Goal: Register for event/course

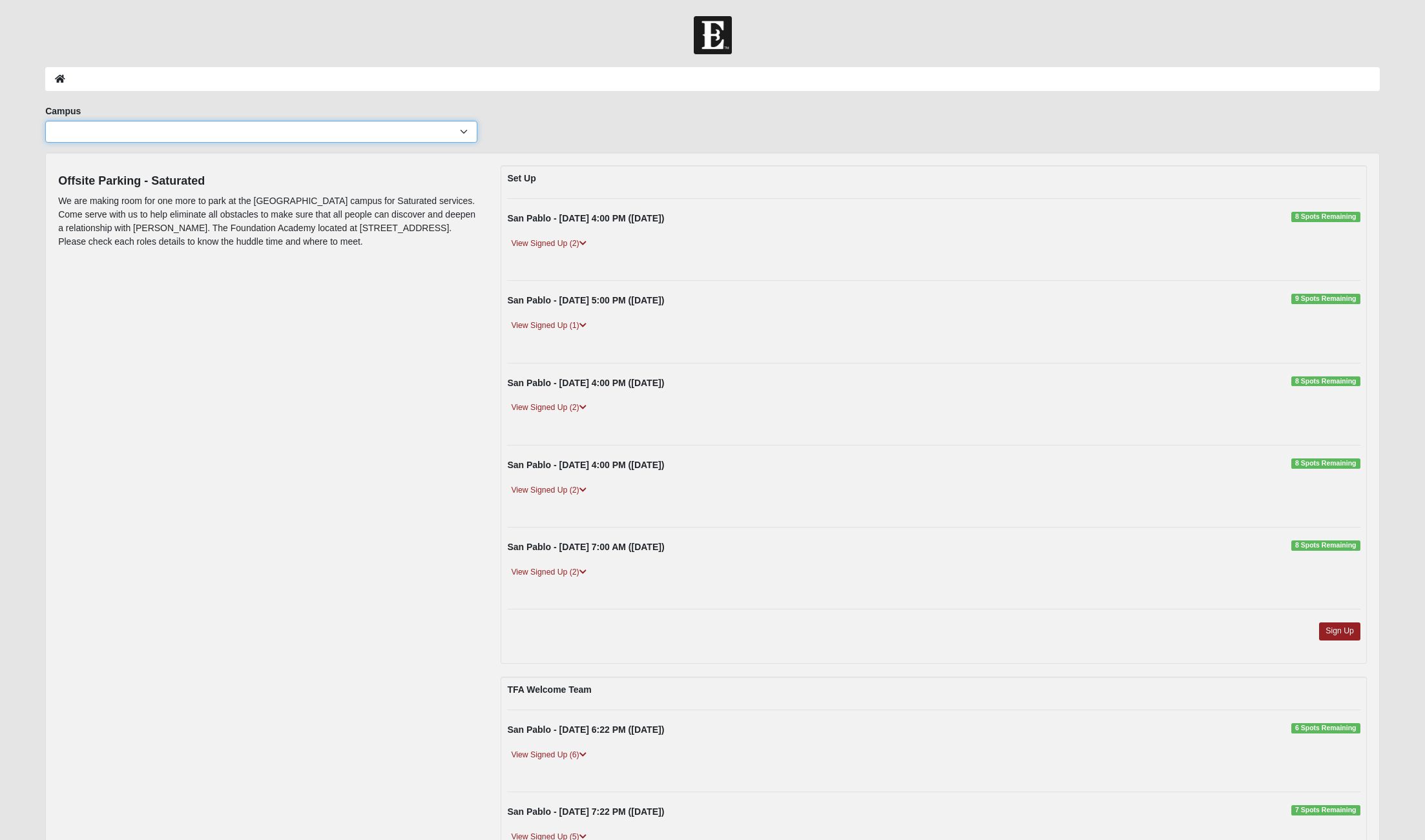
click at [247, 138] on select "Arlington Baymeadows Eleven22 Online Fleming Island Jesup Mandarin North Jax Or…" at bounding box center [261, 132] width 432 height 22
select select "3"
click at [45, 121] on select "Arlington Baymeadows Eleven22 Online Fleming Island Jesup Mandarin North Jax Or…" at bounding box center [261, 132] width 432 height 22
click at [578, 244] on link "View Signed Up (2)" at bounding box center [548, 244] width 82 height 14
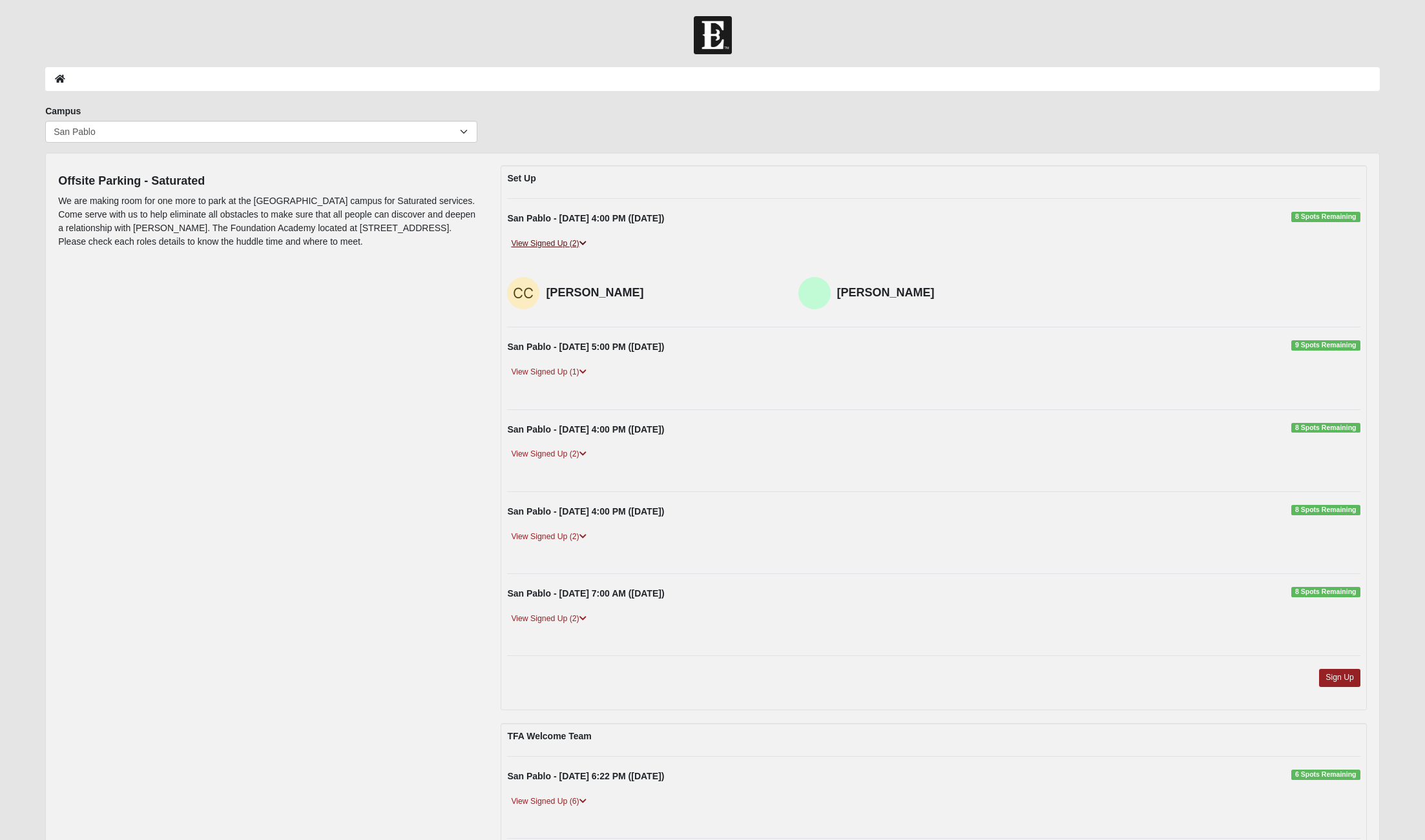
click at [527, 242] on link "View Signed Up (2)" at bounding box center [548, 244] width 82 height 14
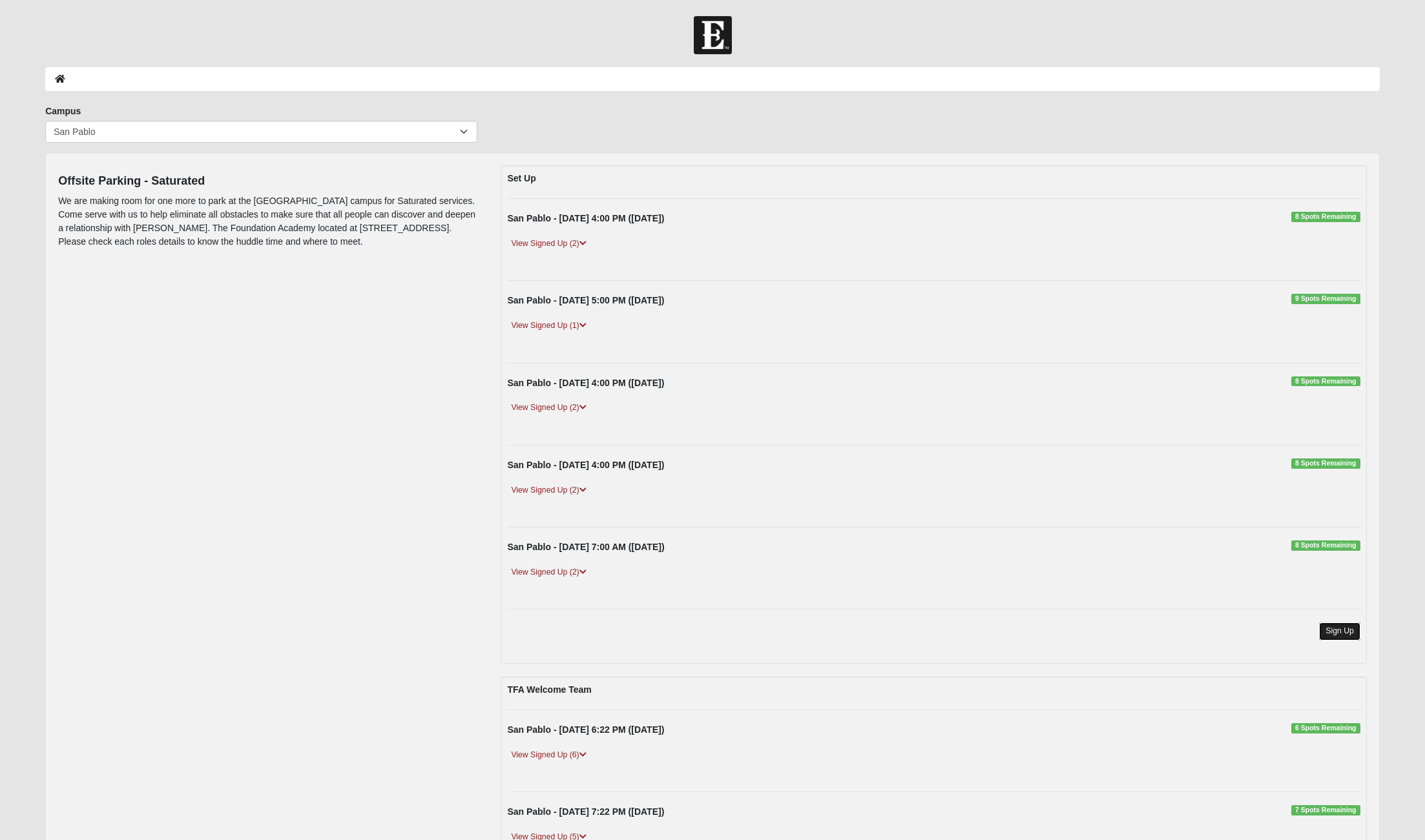
click at [1336, 633] on link "Sign Up" at bounding box center [1339, 631] width 42 height 18
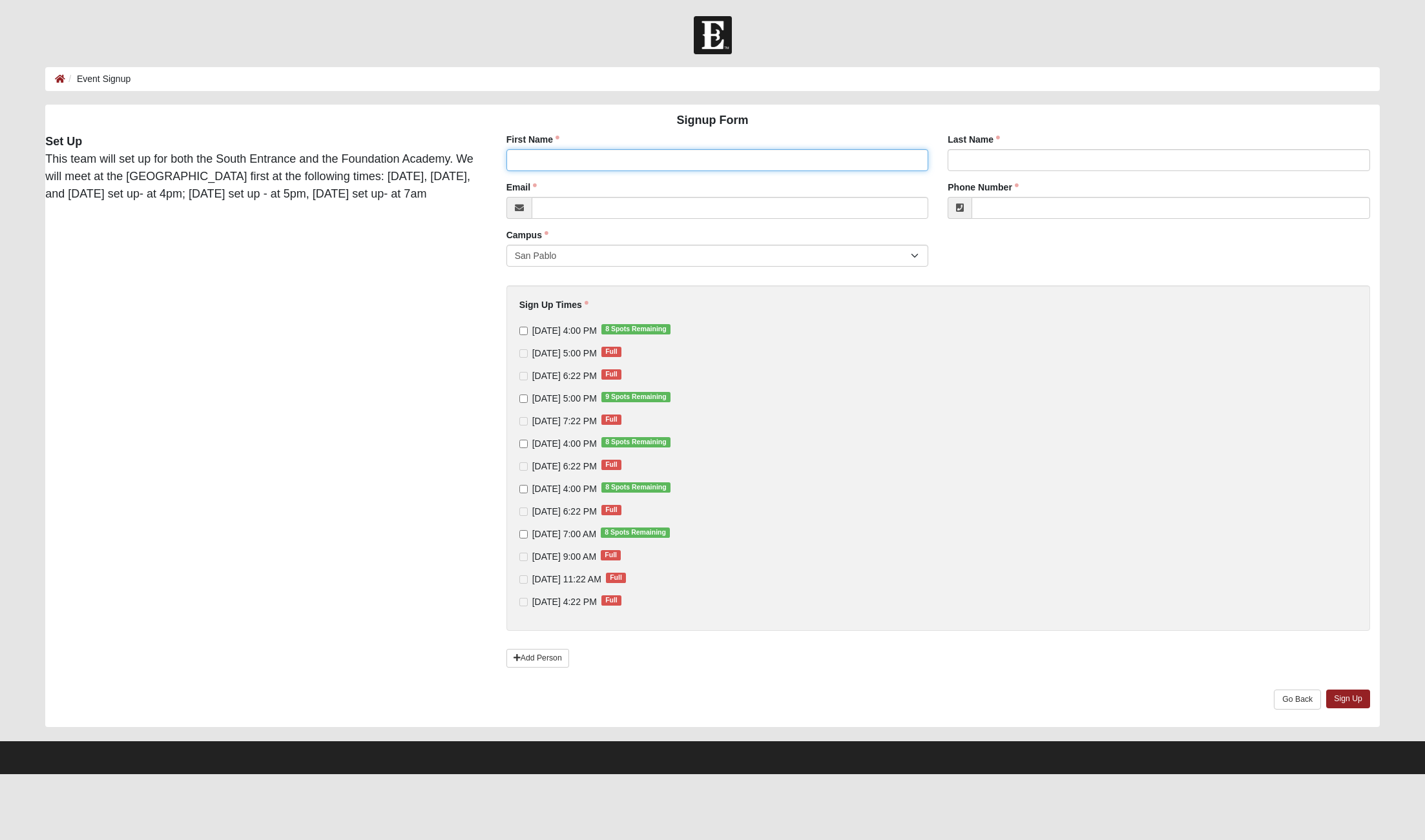
click at [596, 164] on input "First Name" at bounding box center [718, 160] width 422 height 22
type input "[PERSON_NAME]"
type input "[EMAIL_ADDRESS][DOMAIN_NAME]"
click at [1043, 204] on input "Phone Number" at bounding box center [1170, 208] width 398 height 22
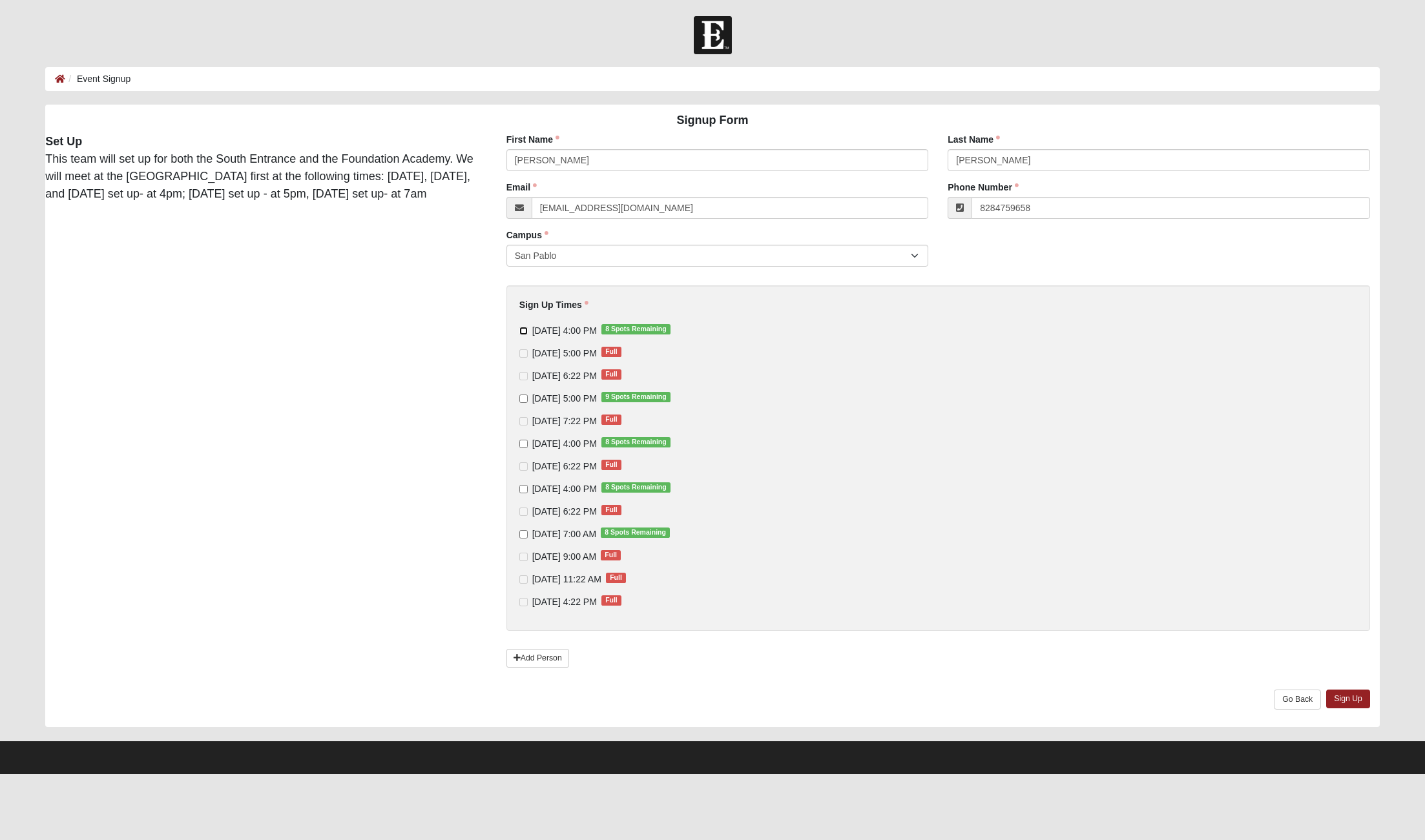
type input "[PHONE_NUMBER]"
click at [521, 331] on input "[DATE] 4:00 PM 8 Spots Remaining" at bounding box center [523, 331] width 8 height 8
checkbox input "true"
click at [524, 400] on input "[DATE] 5:00 PM 9 Spots Remaining" at bounding box center [523, 398] width 8 height 8
checkbox input "true"
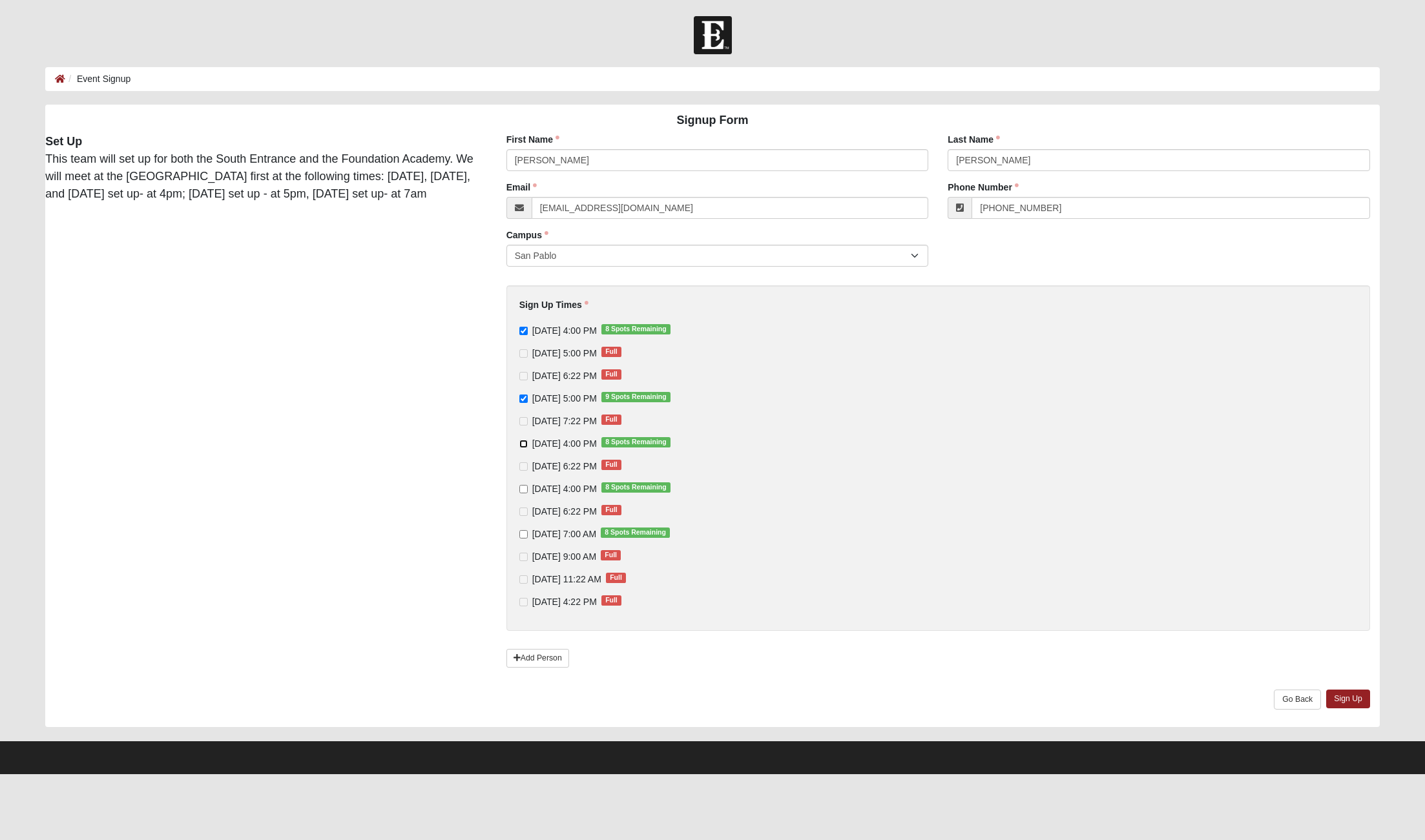
click at [524, 445] on input "[DATE] 4:00 PM 8 Spots Remaining" at bounding box center [523, 444] width 8 height 8
checkbox input "true"
click at [524, 486] on input "[DATE] 4:00 PM 8 Spots Remaining" at bounding box center [523, 489] width 8 height 8
checkbox input "true"
click at [522, 531] on input "[DATE] 7:00 AM 8 Spots Remaining" at bounding box center [523, 534] width 8 height 8
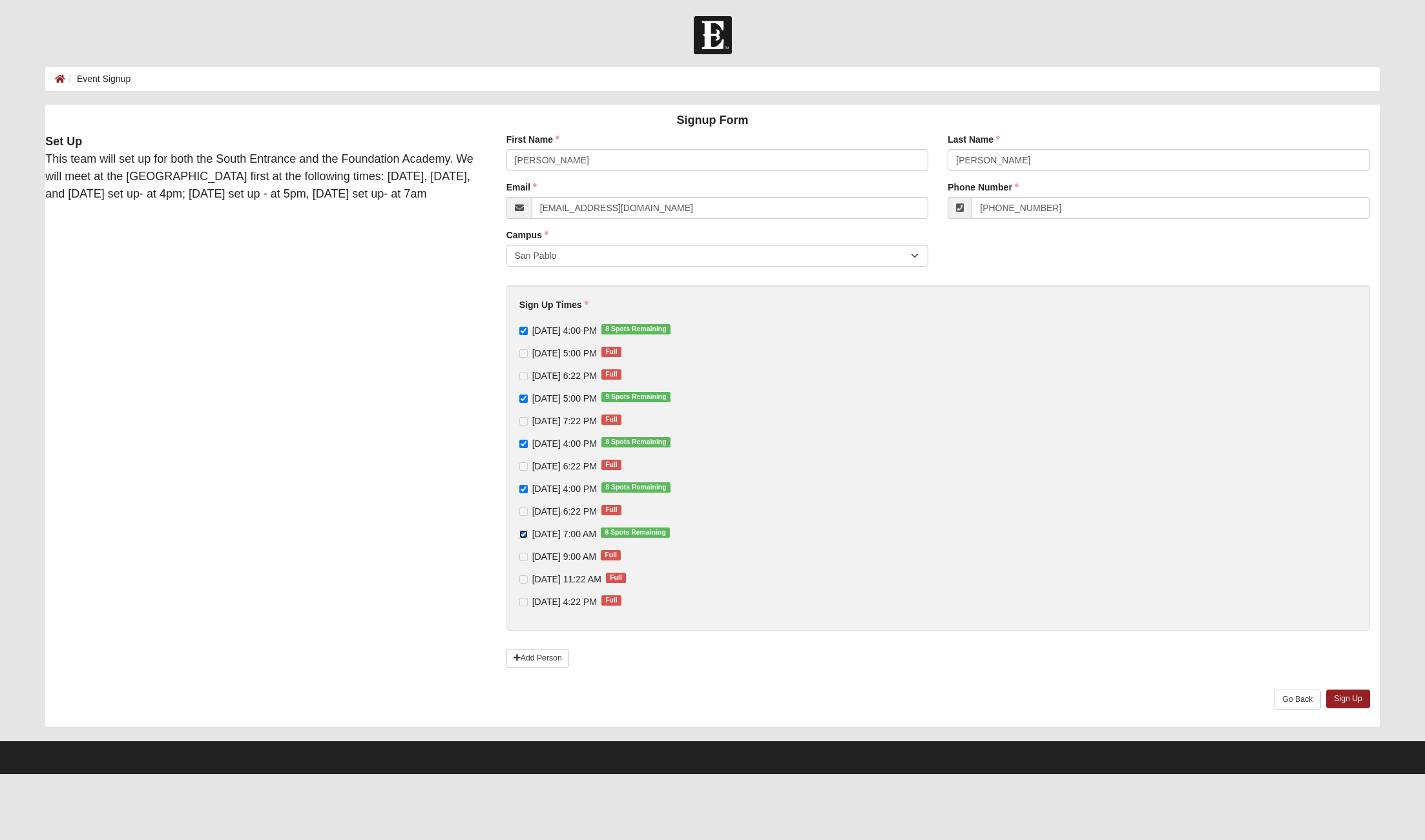
click at [522, 531] on input "[DATE] 7:00 AM 8 Spots Remaining" at bounding box center [523, 534] width 8 height 8
checkbox input "false"
click at [1346, 702] on link "Sign Up" at bounding box center [1348, 699] width 44 height 18
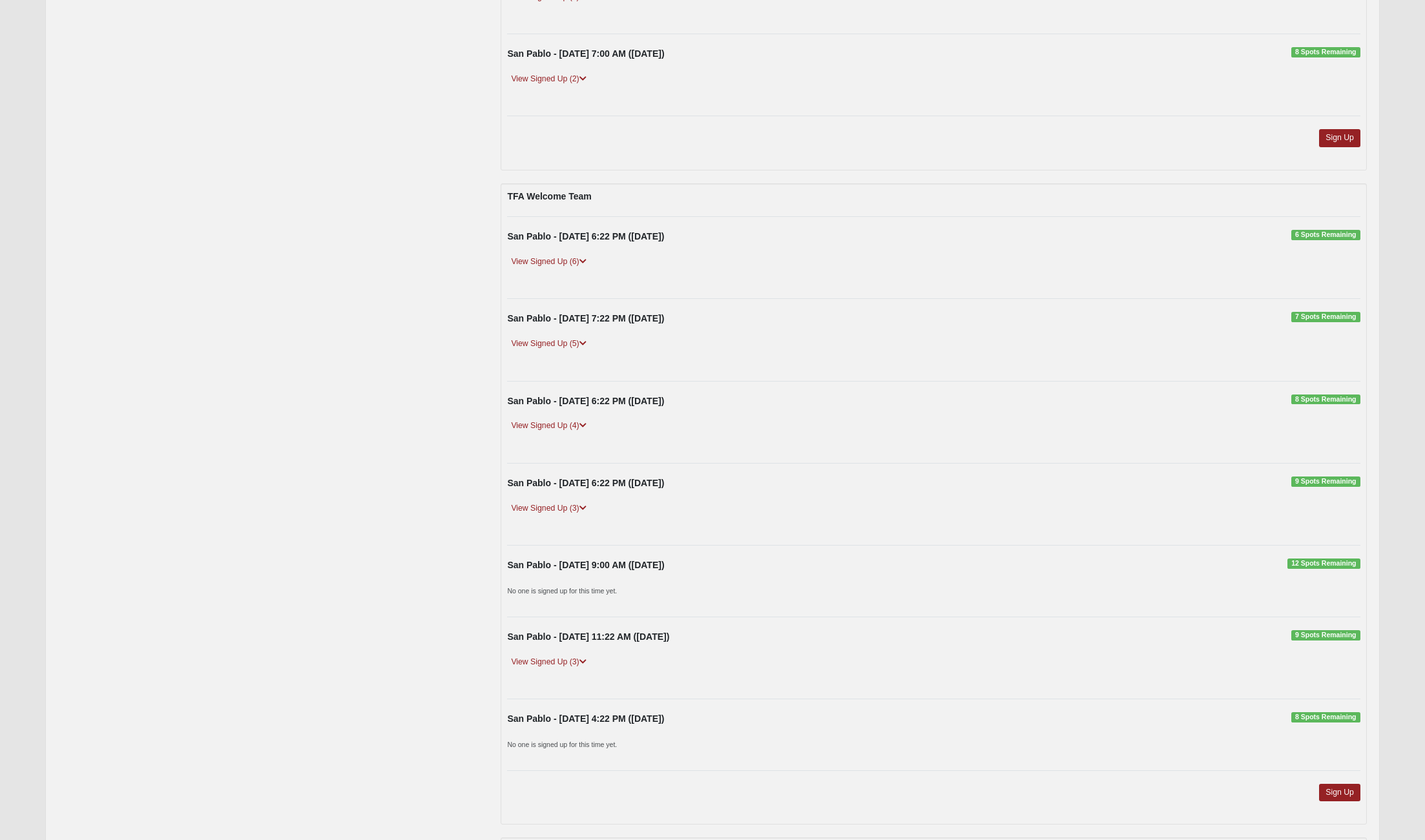
scroll to position [506, 0]
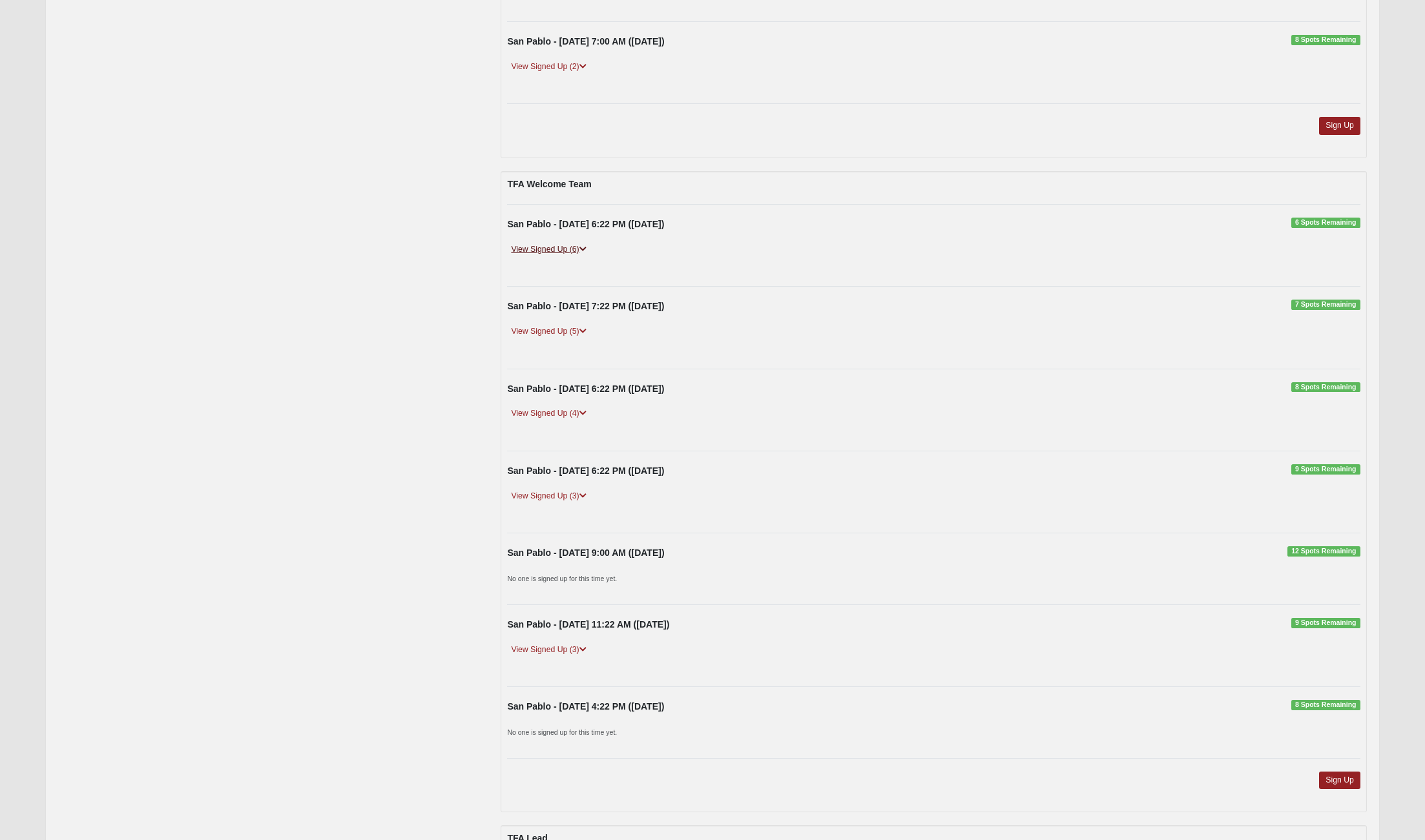
click at [586, 249] on icon at bounding box center [583, 249] width 7 height 8
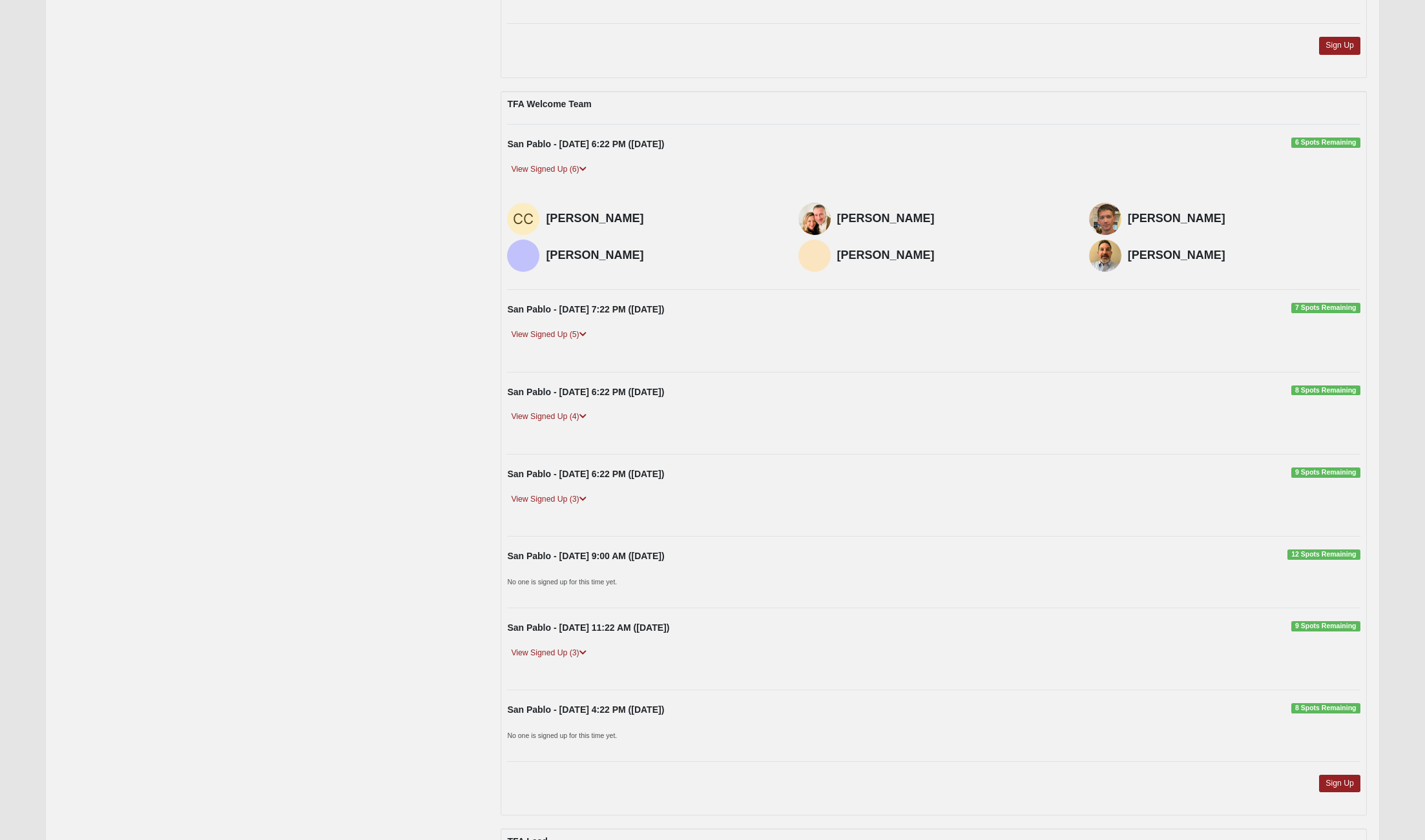
scroll to position [590, 0]
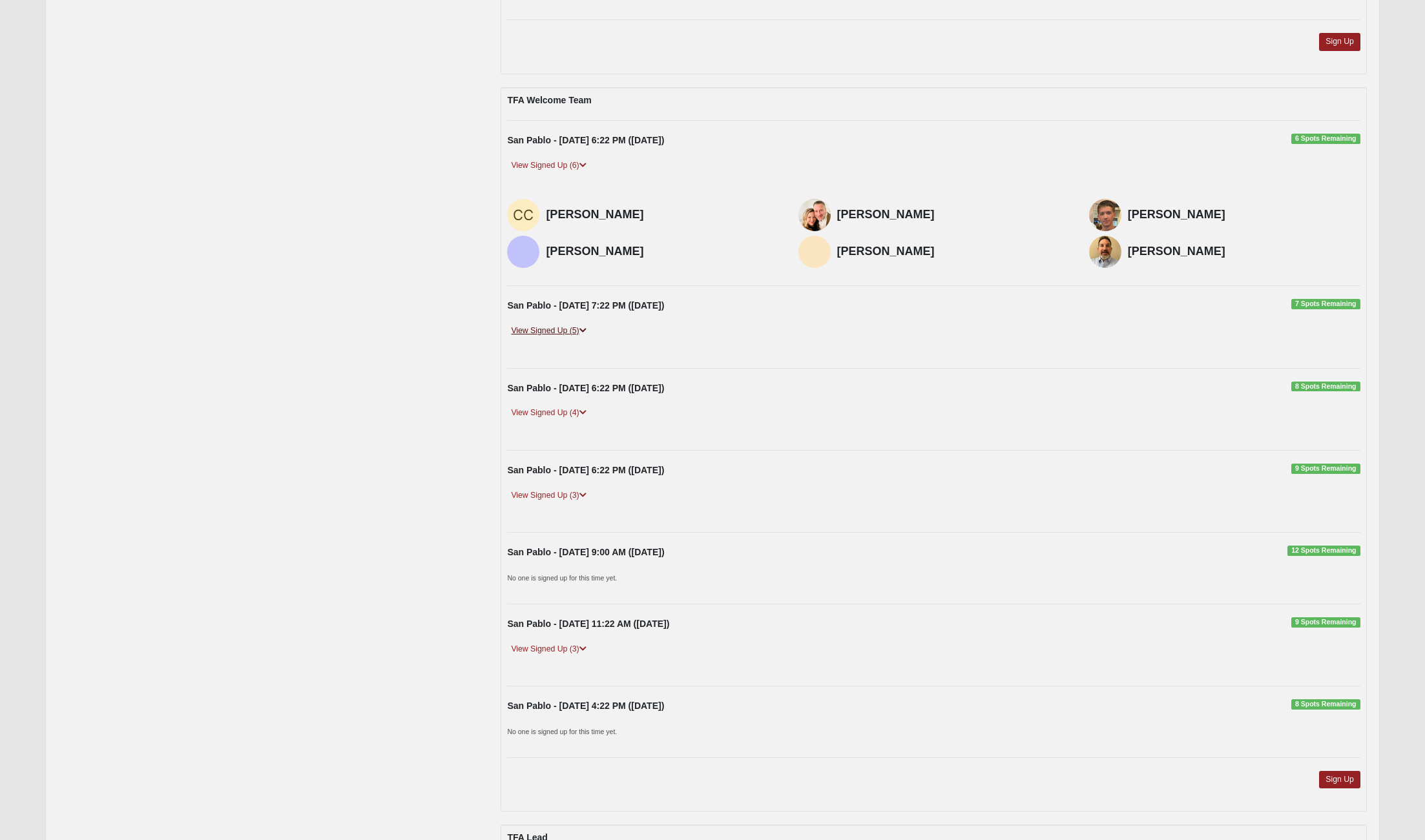
click at [589, 331] on link "View Signed Up (5)" at bounding box center [548, 331] width 82 height 14
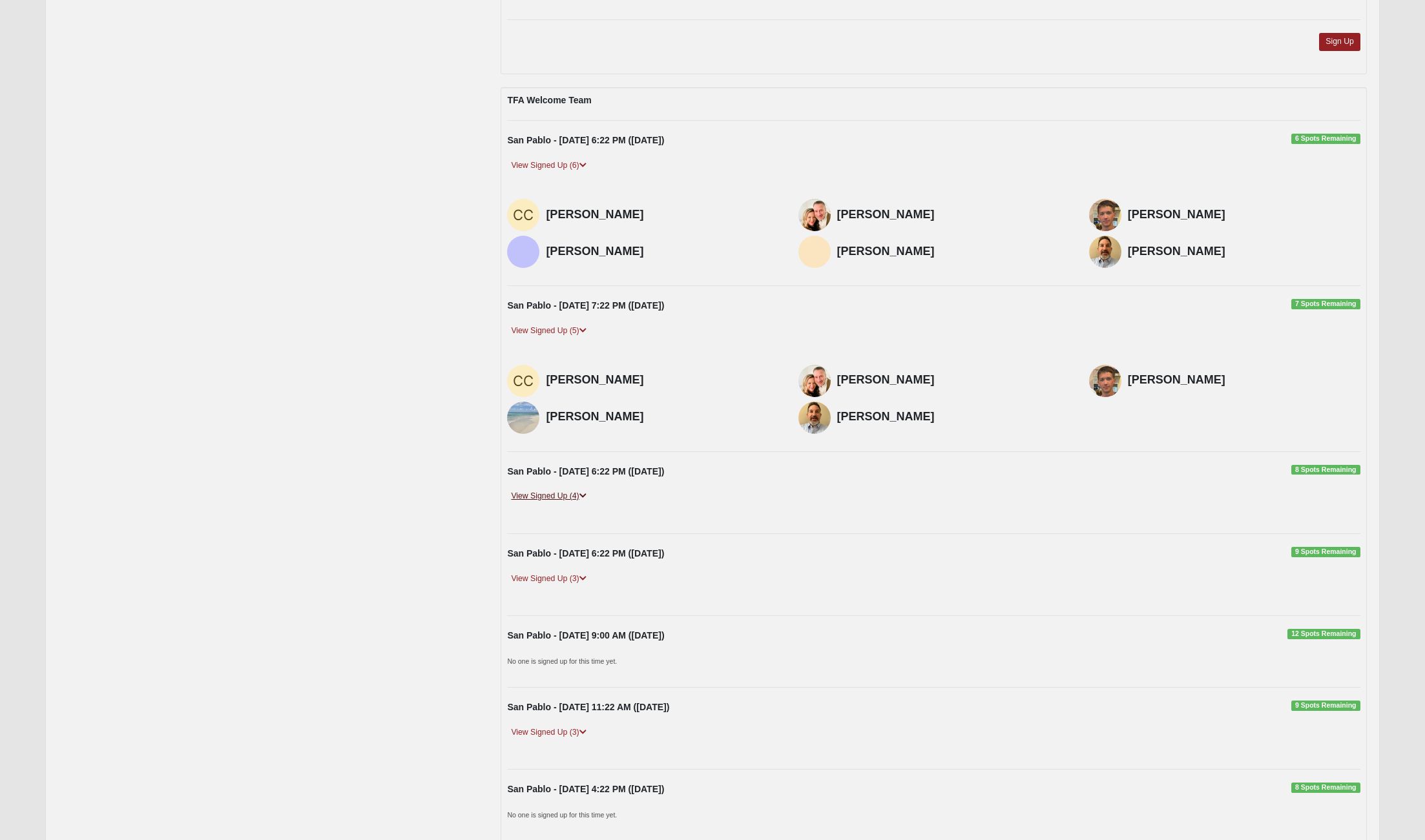
click at [583, 489] on link "View Signed Up (4)" at bounding box center [548, 496] width 82 height 14
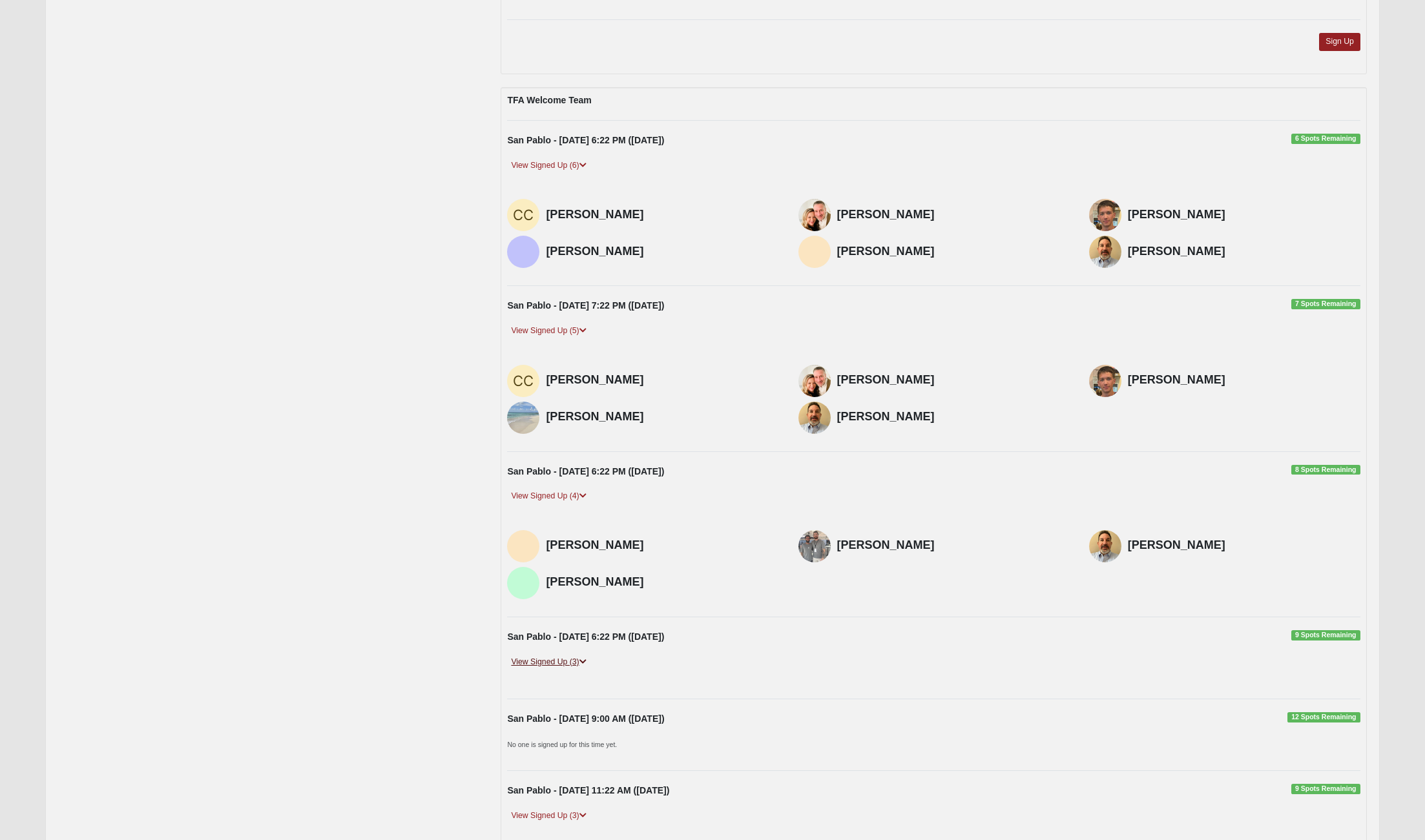
click at [584, 663] on icon at bounding box center [583, 662] width 7 height 8
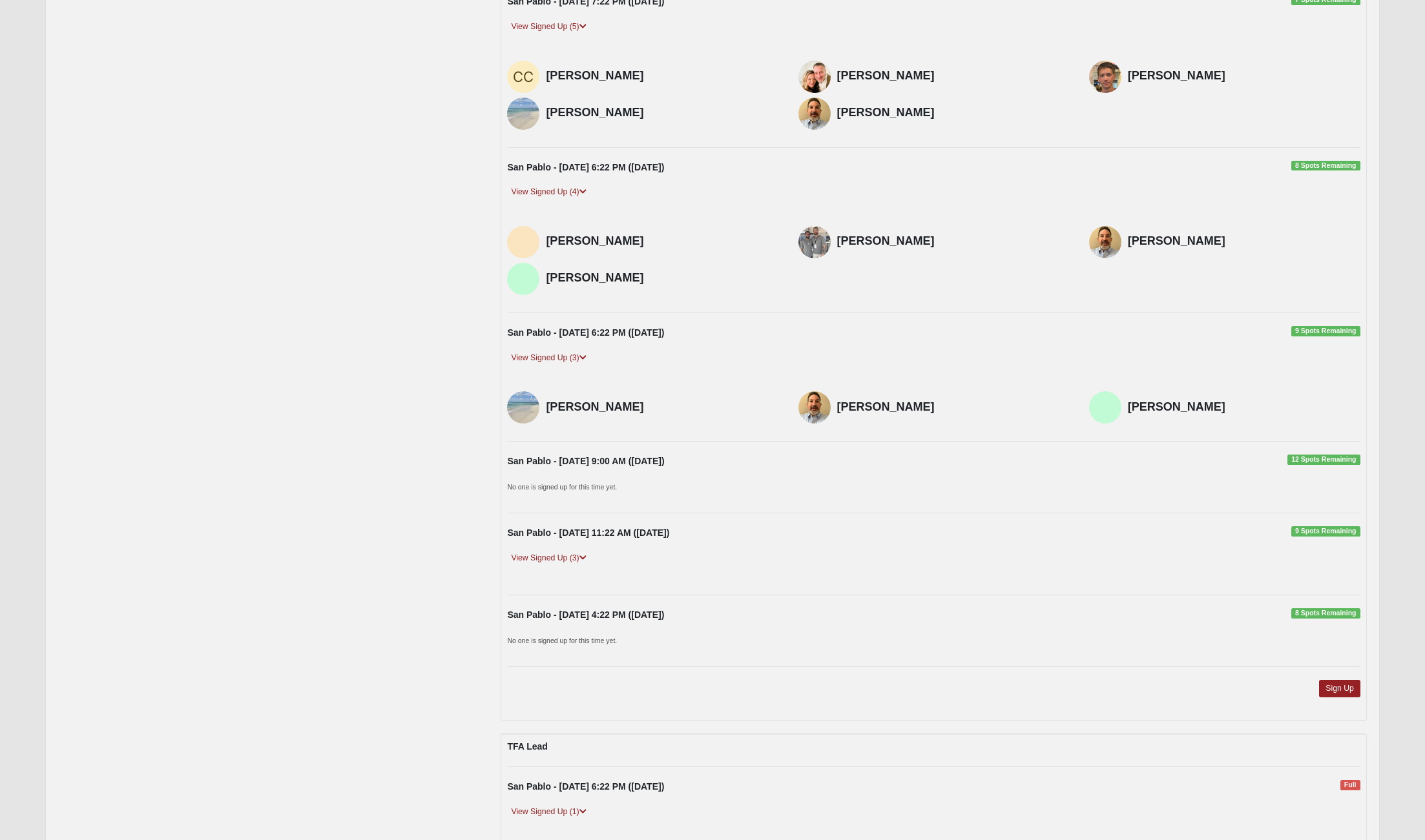
scroll to position [911, 0]
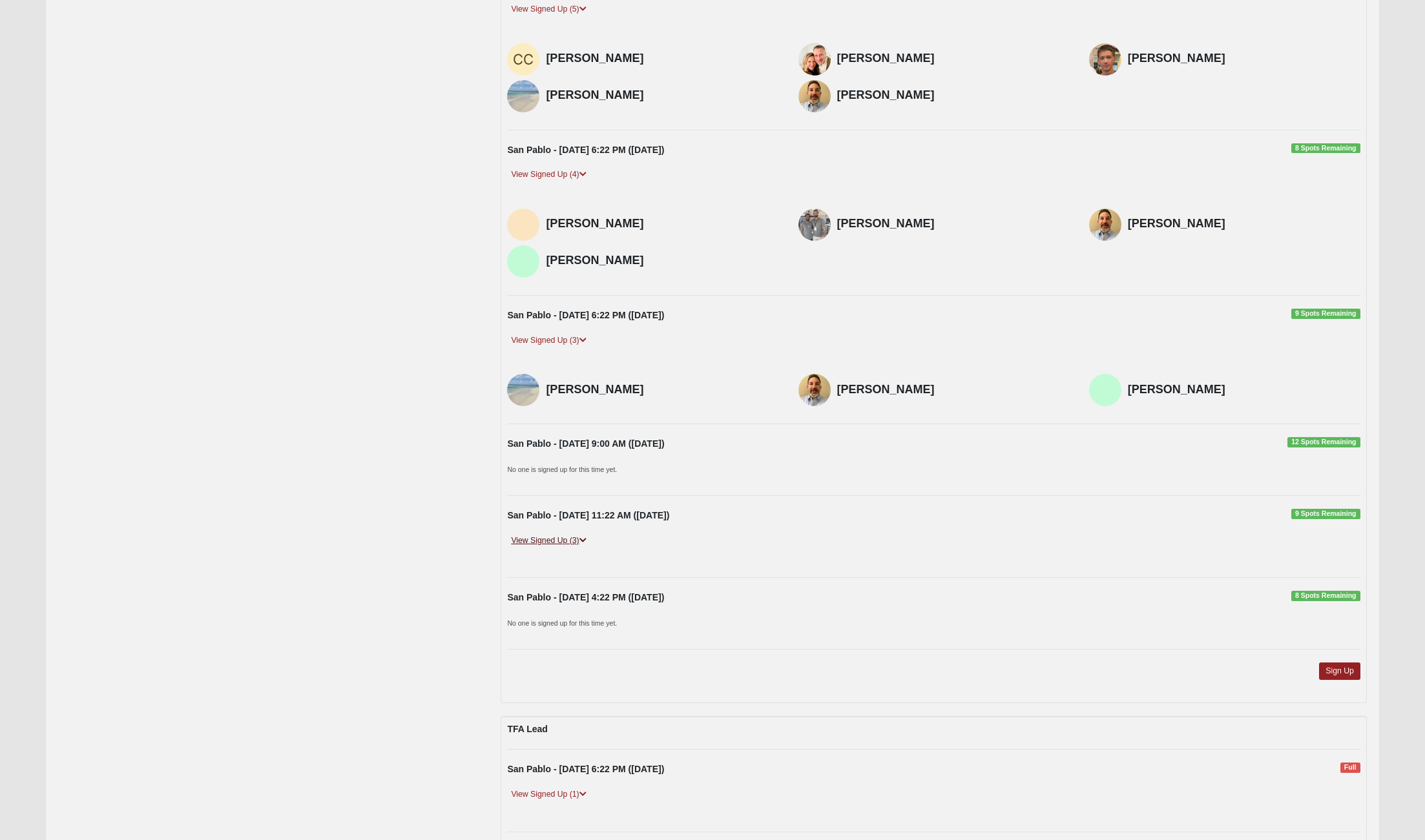
click at [586, 543] on icon at bounding box center [583, 540] width 7 height 8
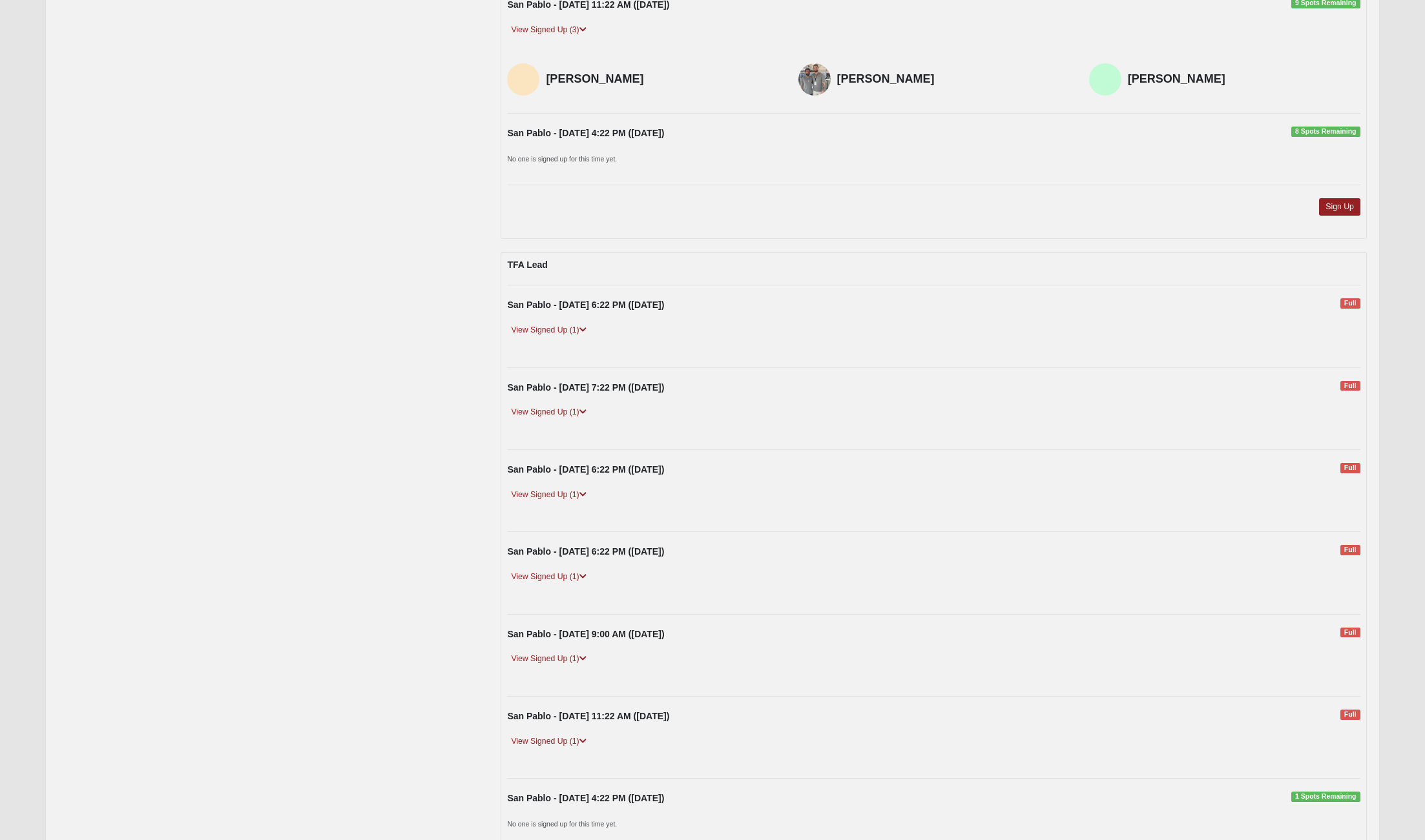
scroll to position [1429, 0]
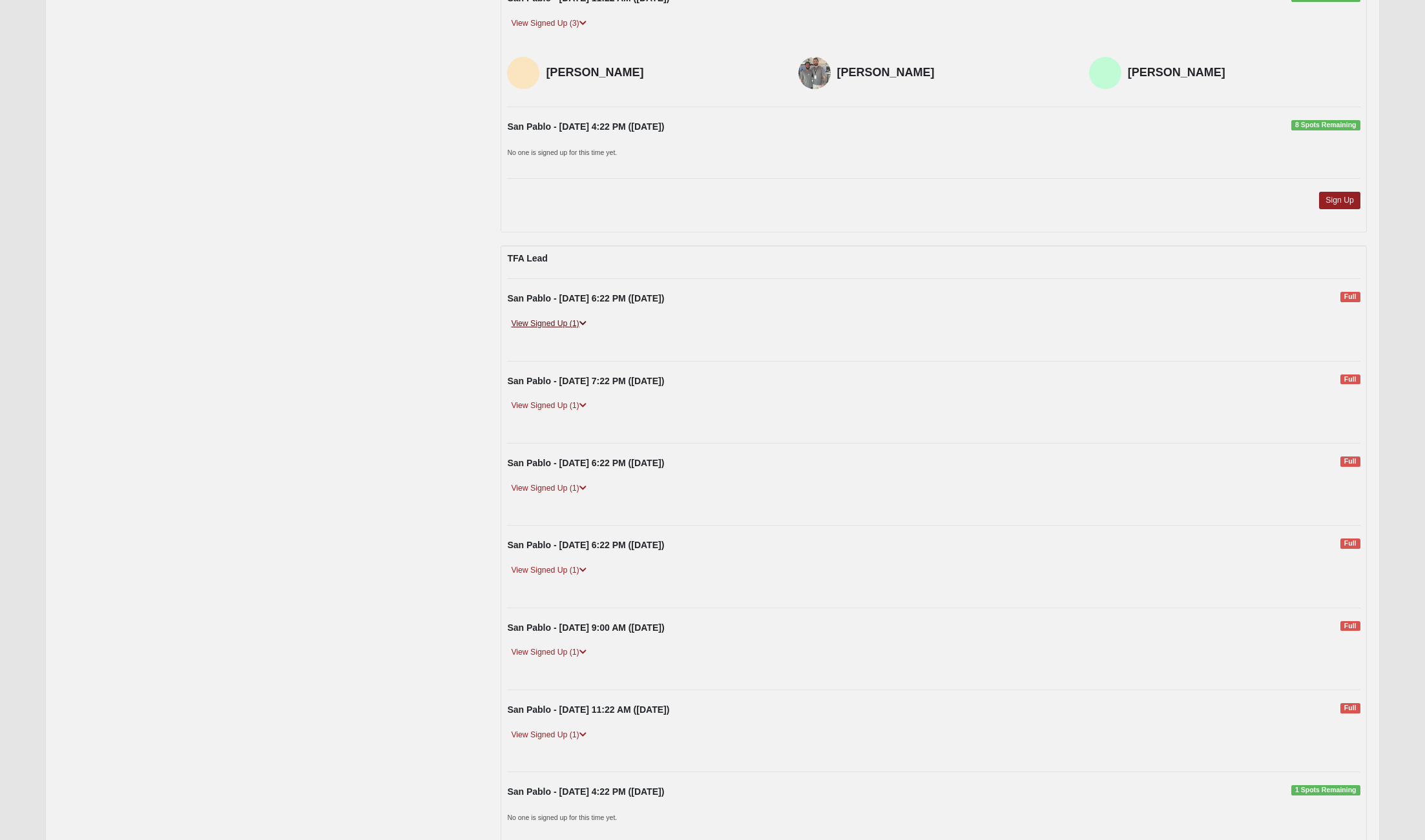
click at [588, 328] on link "View Signed Up (1)" at bounding box center [548, 324] width 82 height 14
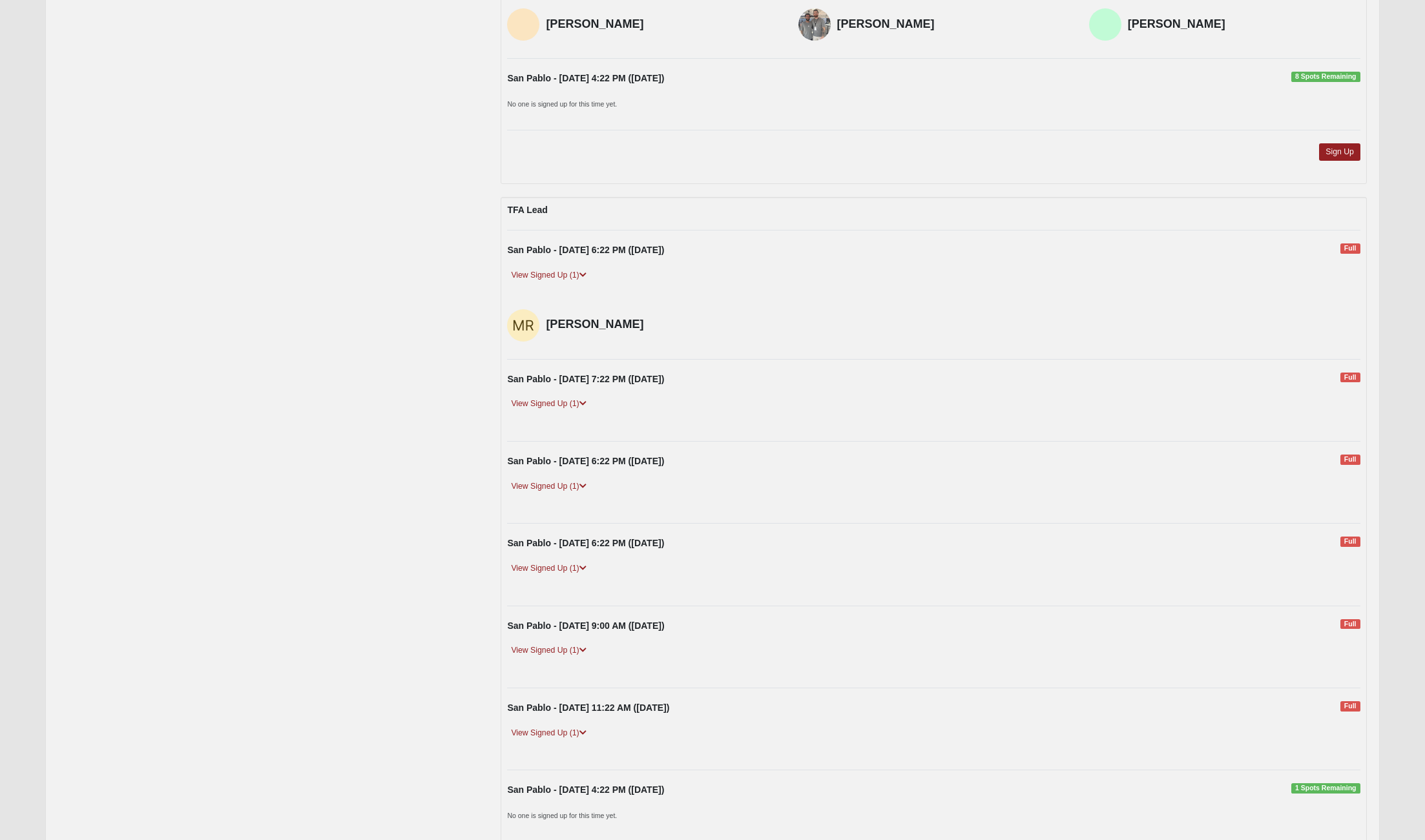
scroll to position [1479, 0]
click at [584, 402] on icon at bounding box center [583, 402] width 7 height 8
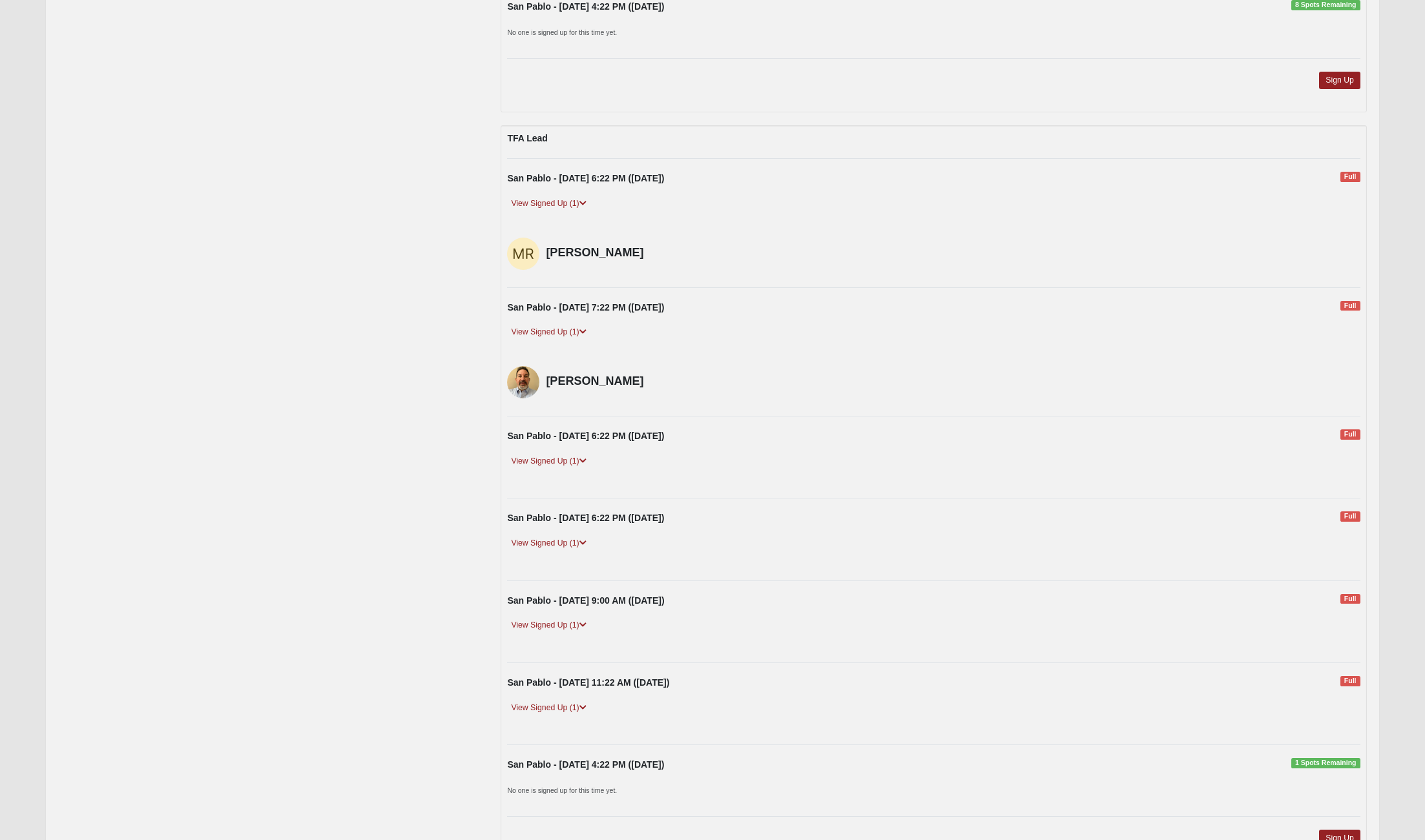
scroll to position [1558, 0]
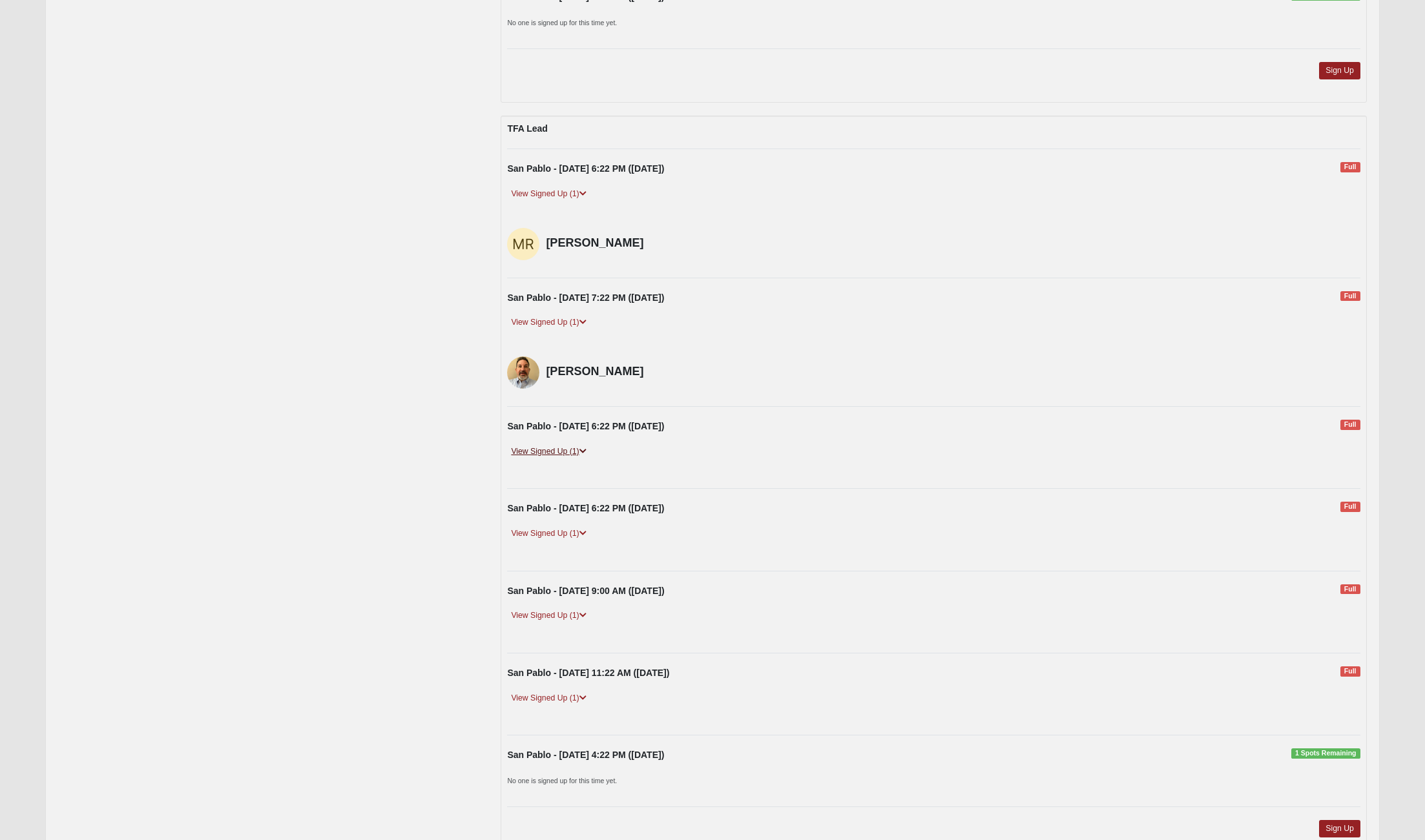
click at [584, 452] on icon at bounding box center [583, 452] width 7 height 8
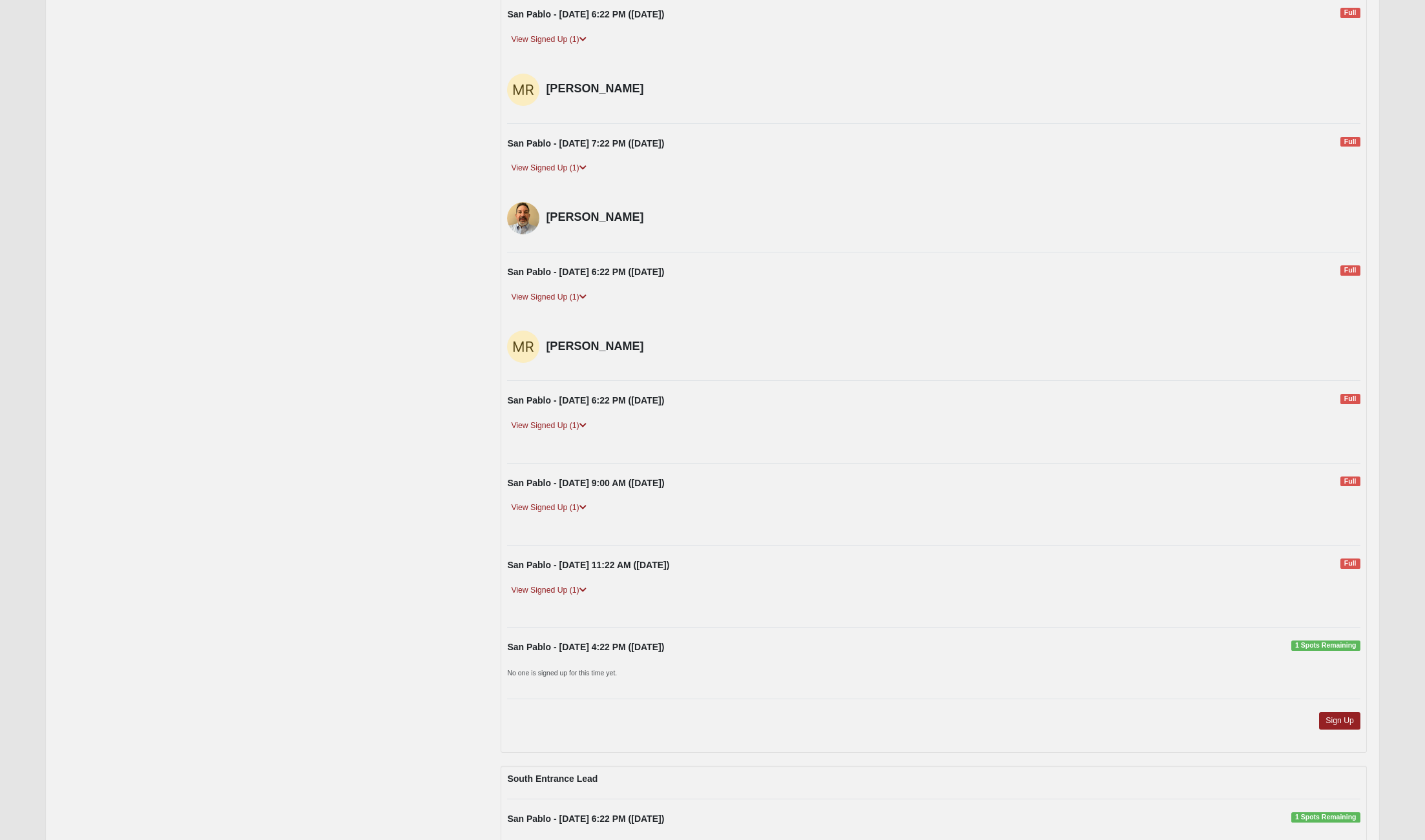
scroll to position [1729, 0]
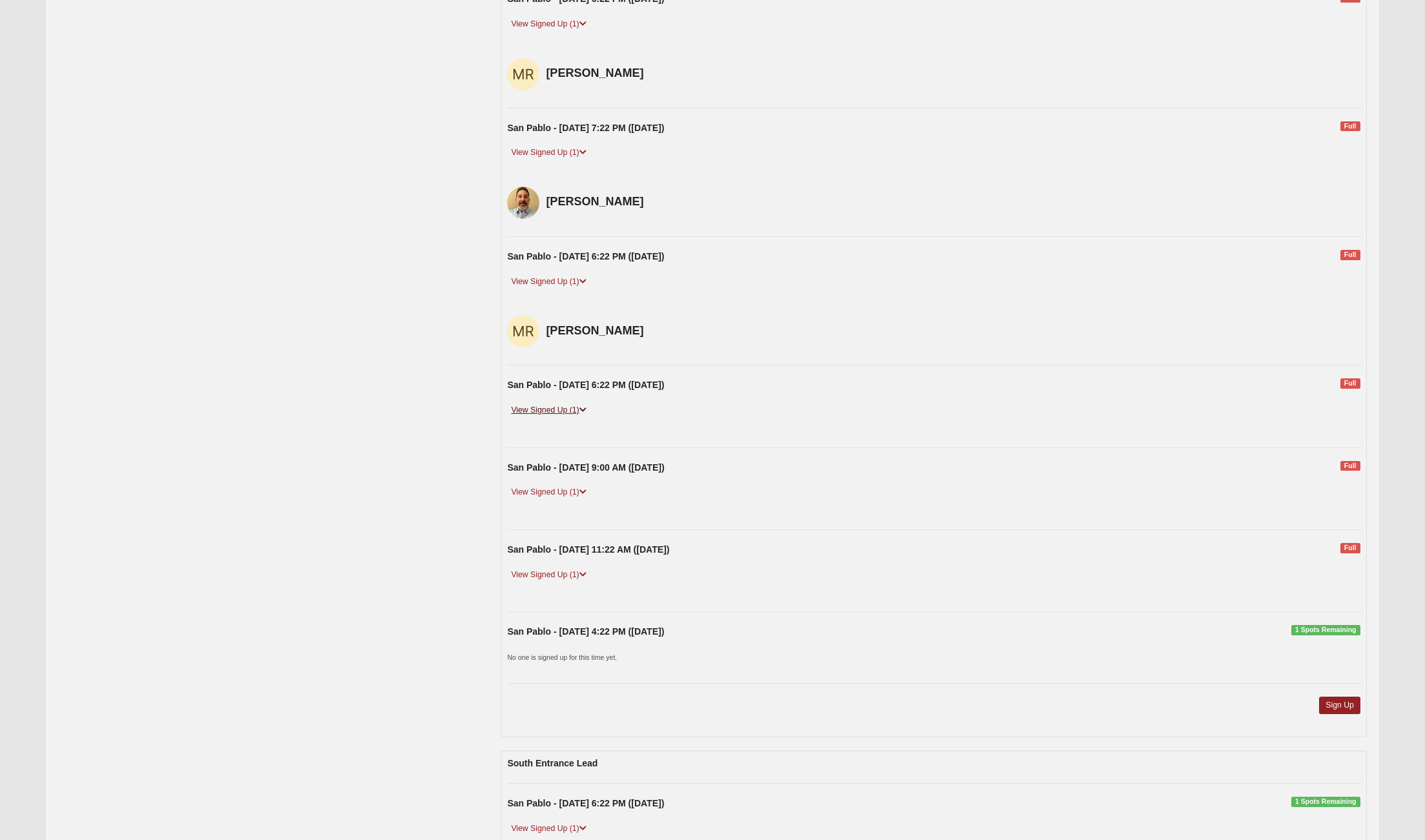
click at [586, 408] on icon at bounding box center [583, 410] width 7 height 8
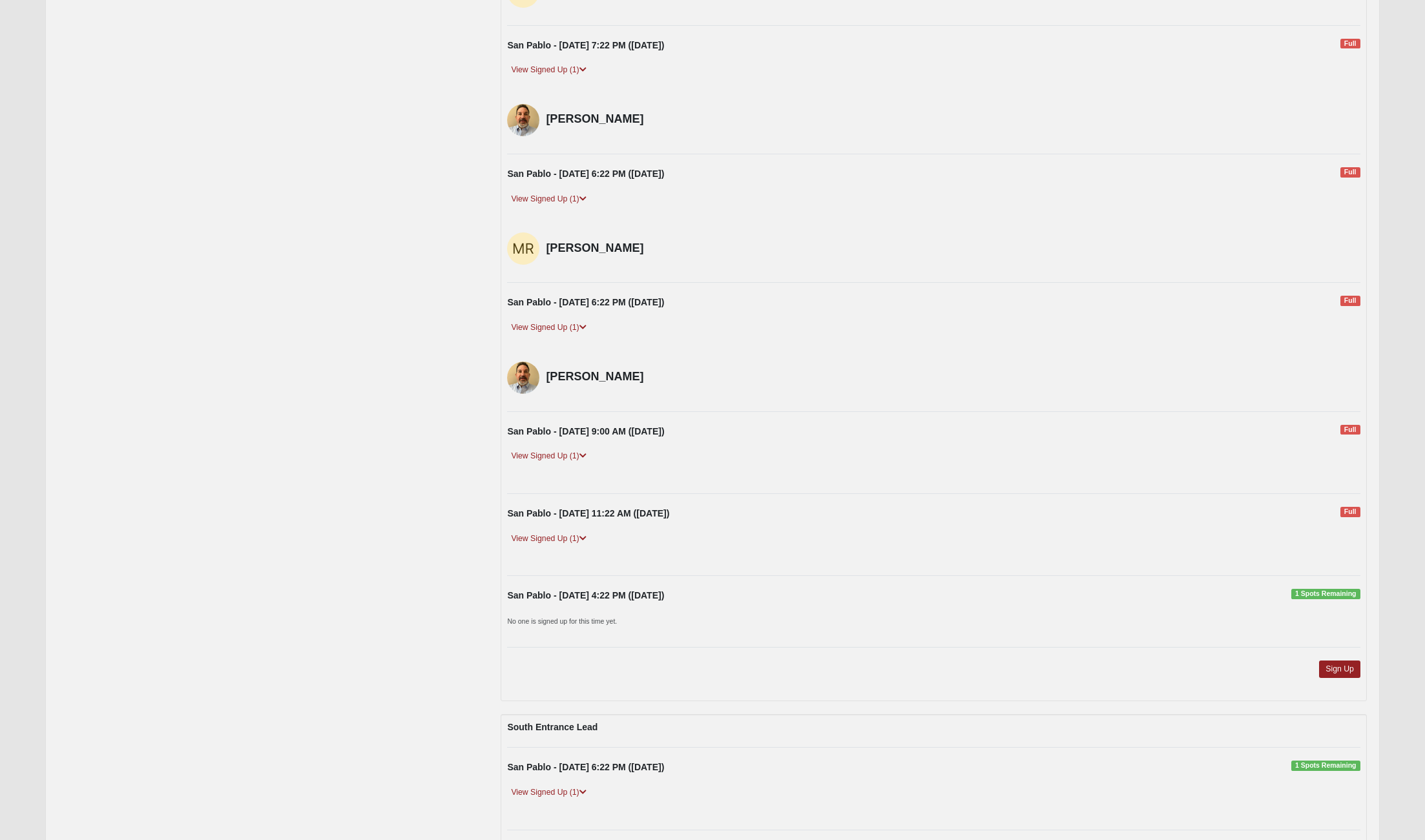
scroll to position [1819, 0]
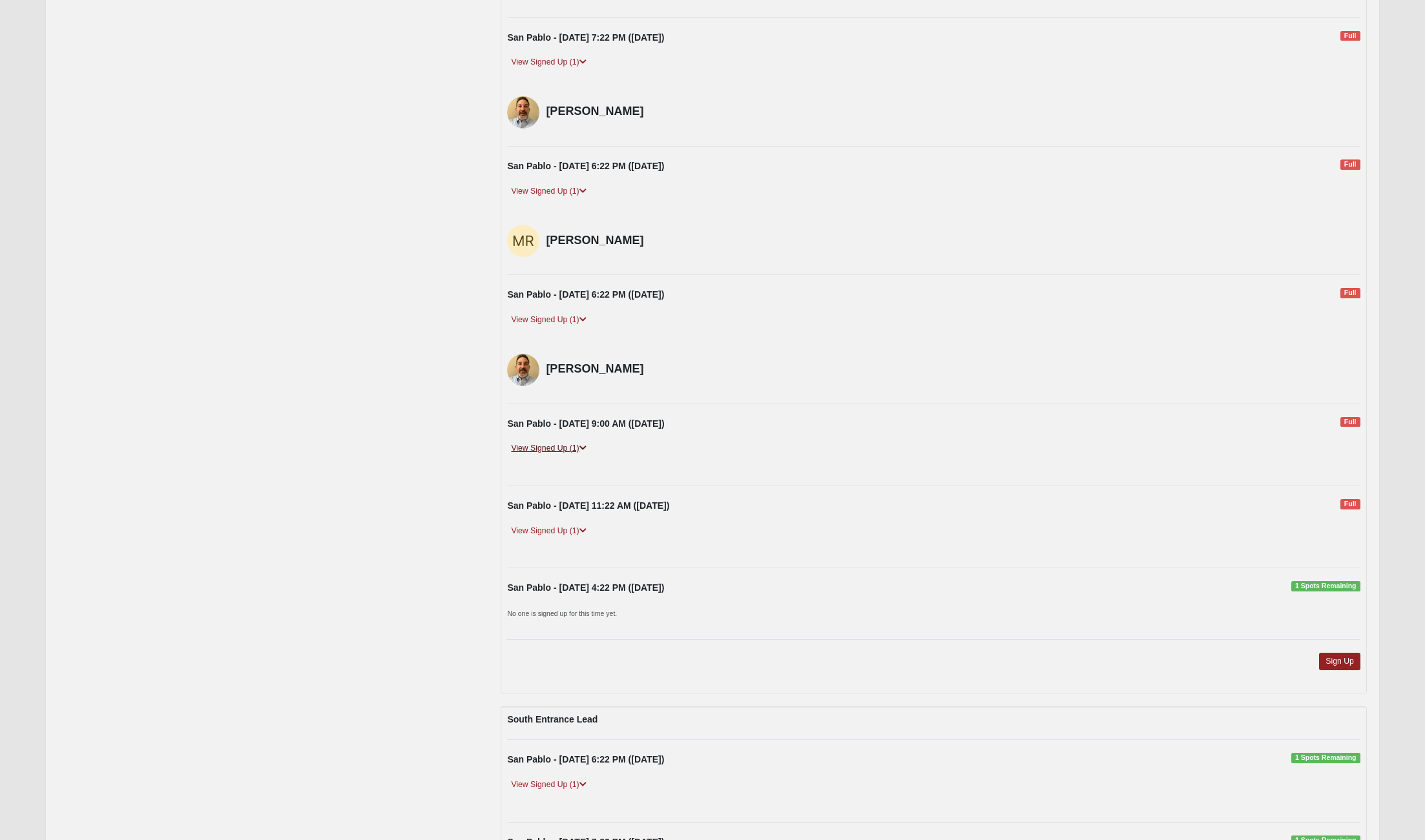
click at [583, 445] on icon at bounding box center [583, 449] width 7 height 8
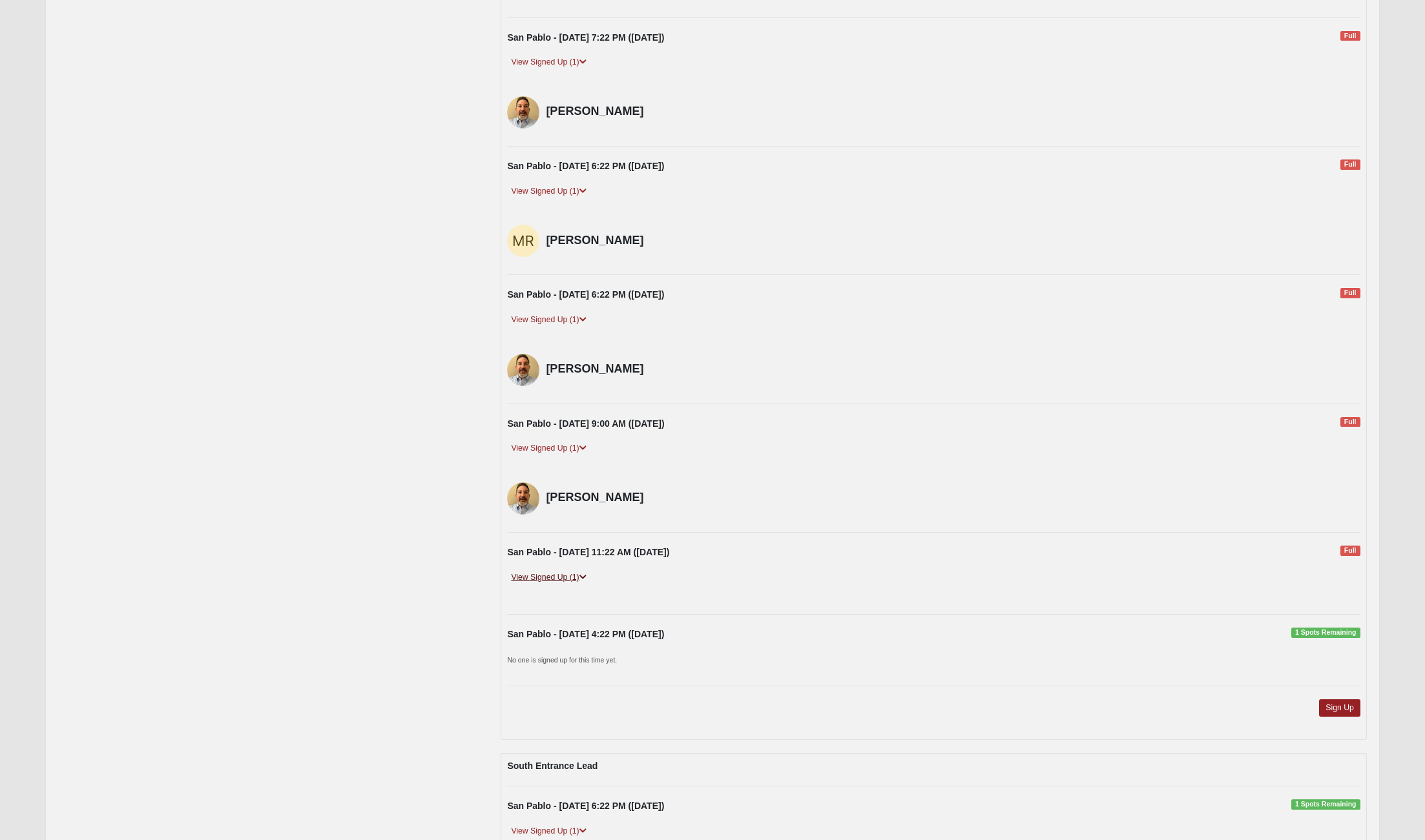
click at [584, 576] on icon at bounding box center [583, 577] width 7 height 8
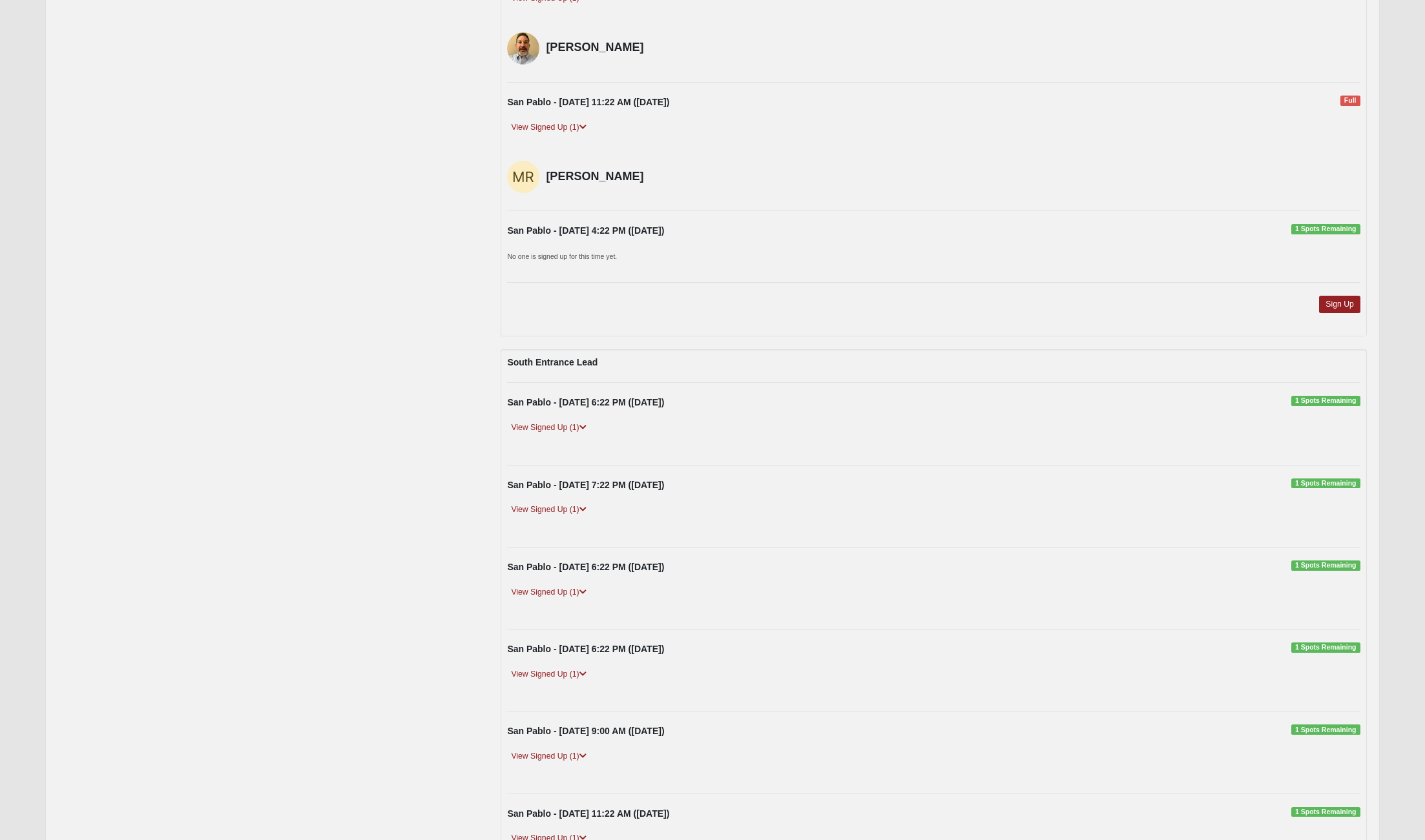
scroll to position [2295, 0]
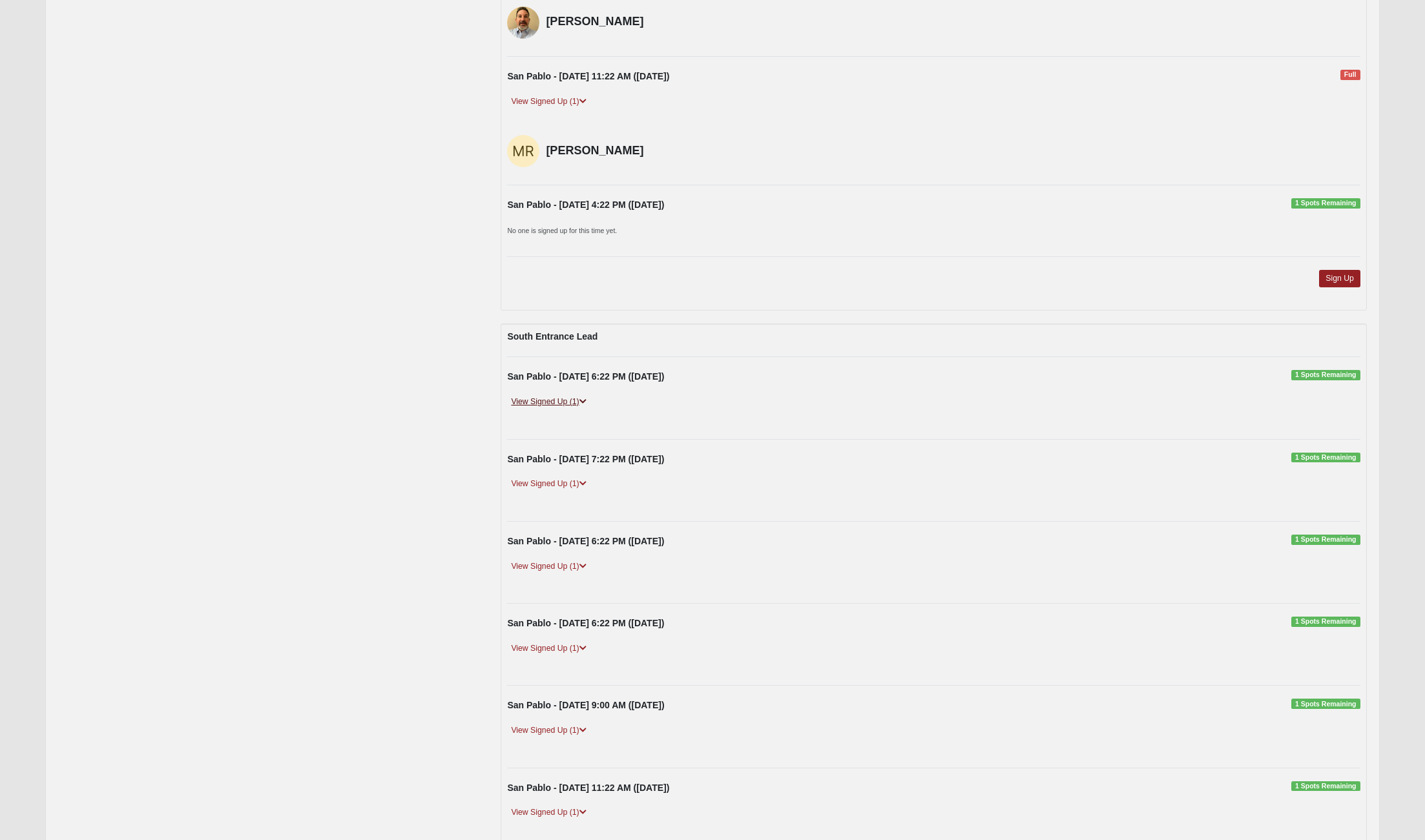
click at [562, 407] on link "View Signed Up (1)" at bounding box center [548, 402] width 82 height 14
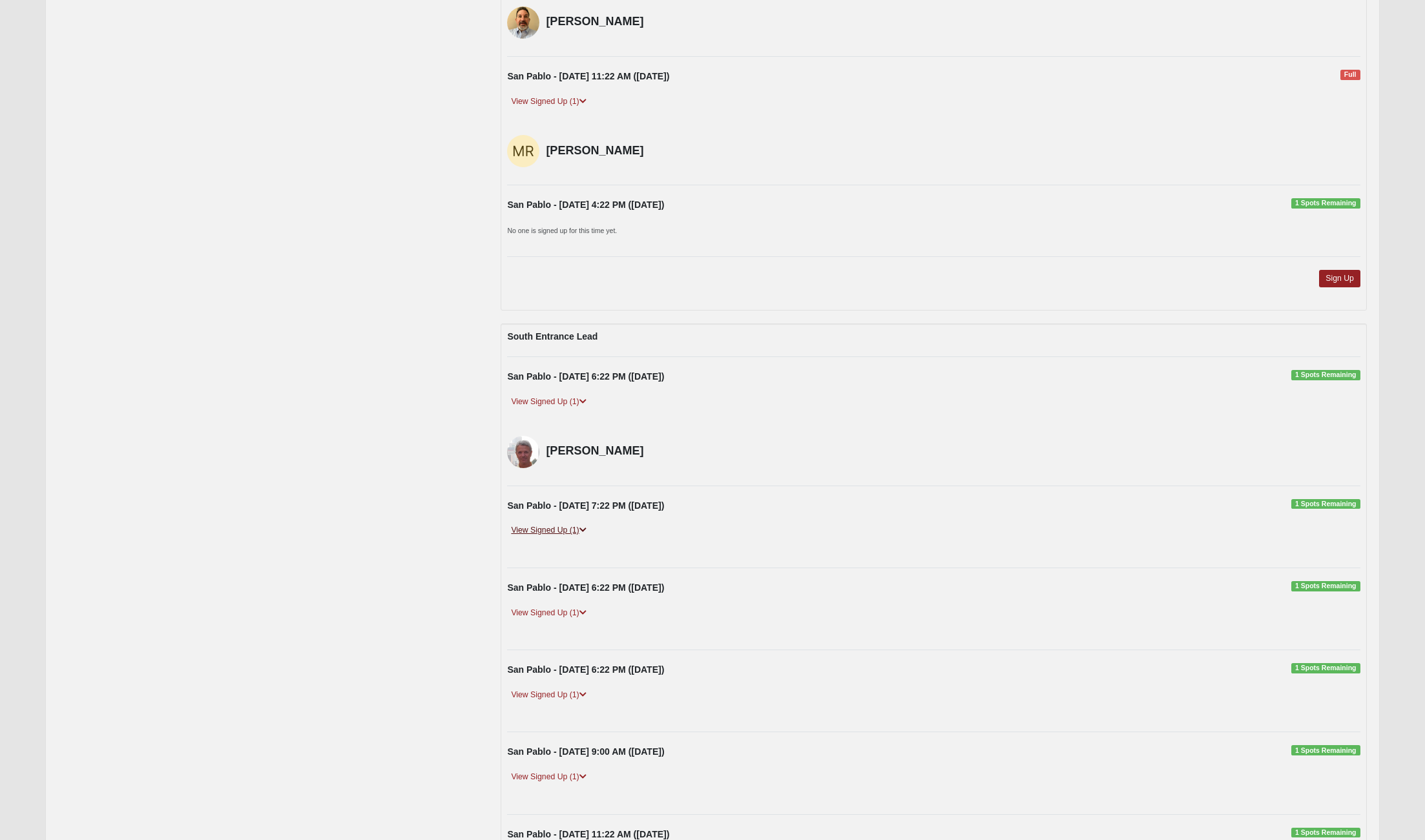
click at [524, 526] on link "View Signed Up (1)" at bounding box center [548, 531] width 82 height 14
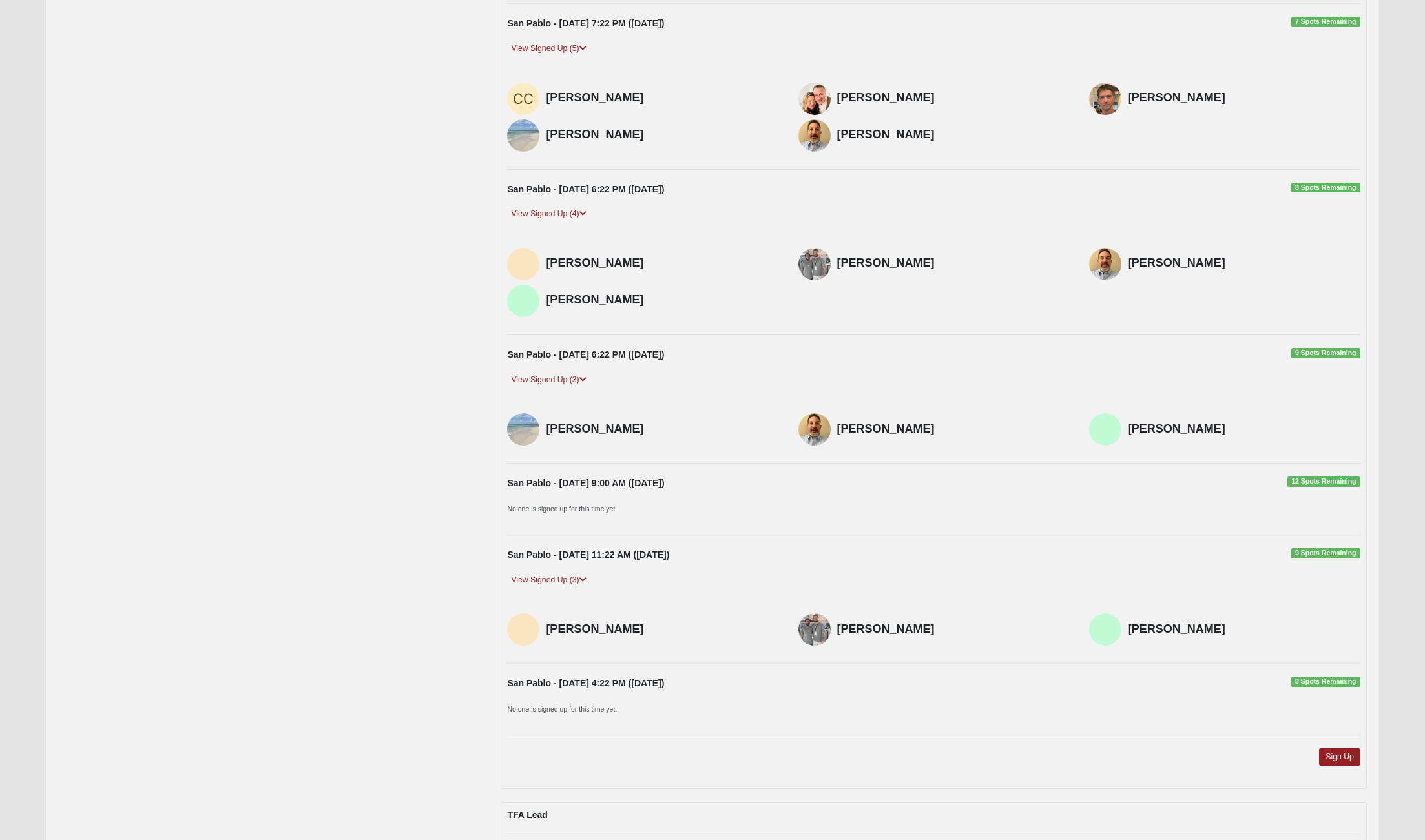
scroll to position [1084, 0]
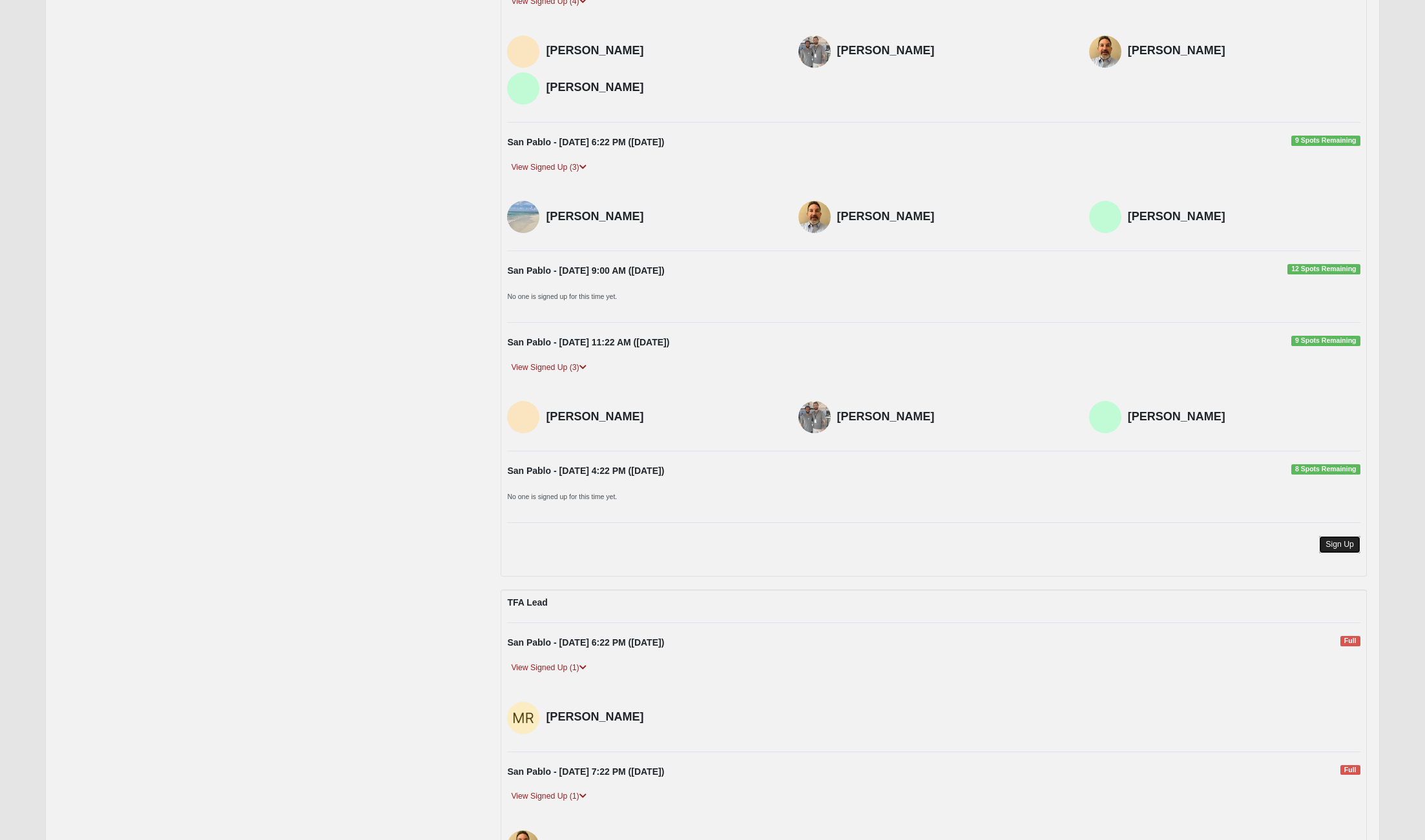
click at [1336, 550] on link "Sign Up" at bounding box center [1339, 545] width 42 height 18
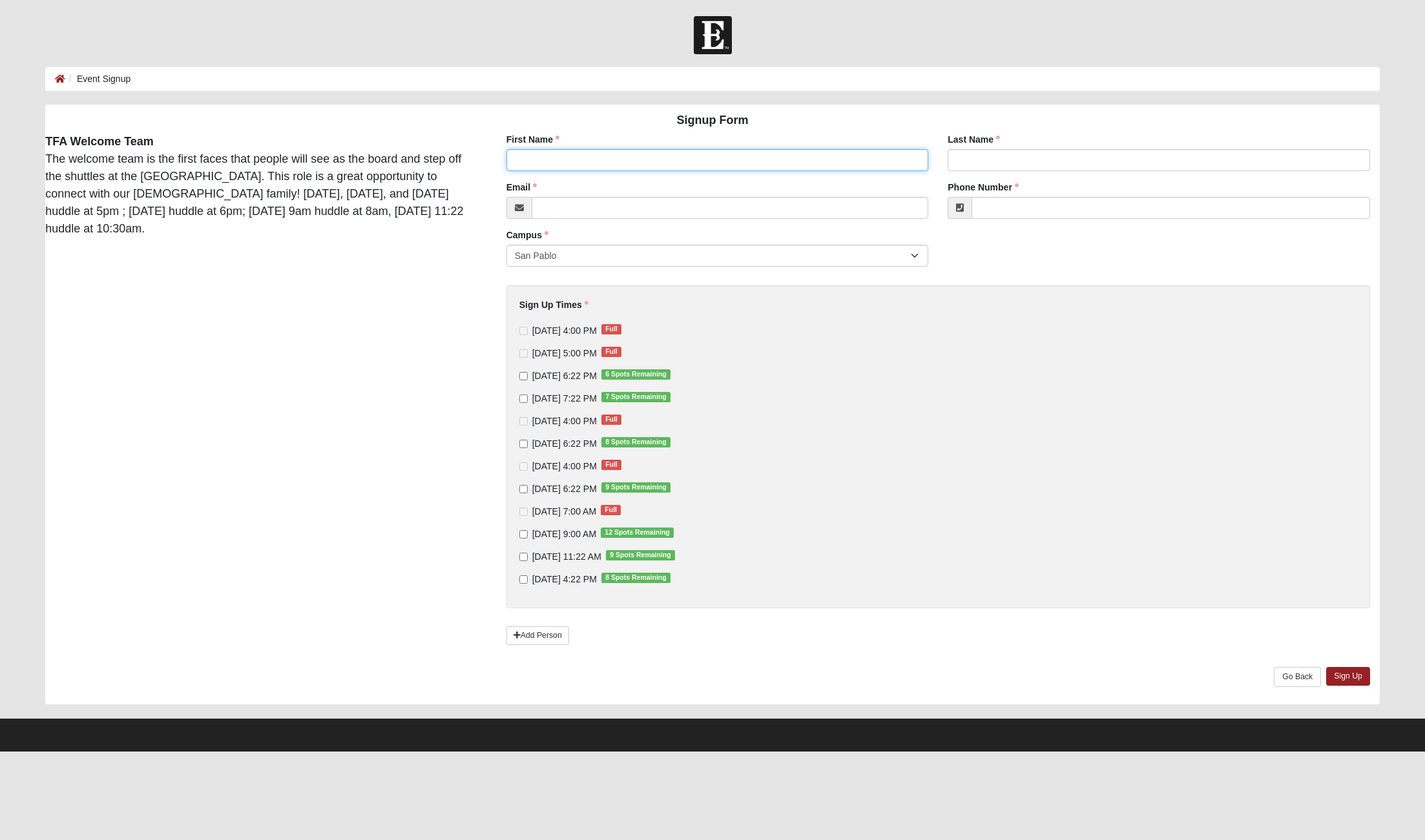
click at [647, 170] on input "First Name" at bounding box center [718, 160] width 422 height 22
type input "[PERSON_NAME]"
click at [992, 160] on input "Last Name" at bounding box center [1158, 160] width 422 height 22
type input "[PERSON_NAME]"
click at [603, 205] on input "Email" at bounding box center [730, 208] width 397 height 22
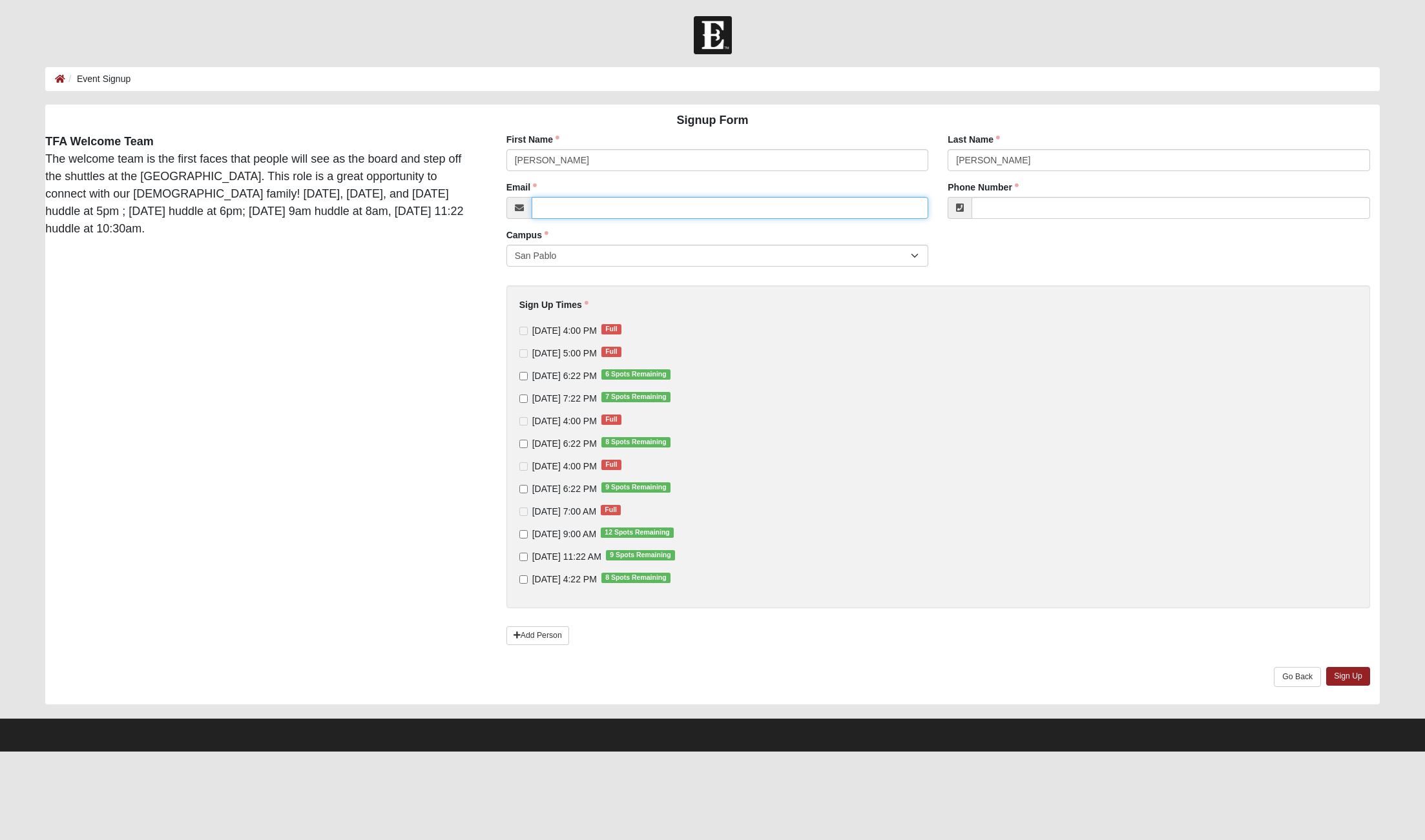
type input "[EMAIL_ADDRESS][DOMAIN_NAME]"
click at [1008, 212] on input "Phone Number" at bounding box center [1170, 208] width 398 height 22
type input "[PHONE_NUMBER]"
click at [523, 378] on input "9/10/2025 6:22 PM 6 Spots Remaining" at bounding box center [523, 376] width 8 height 8
checkbox input "true"
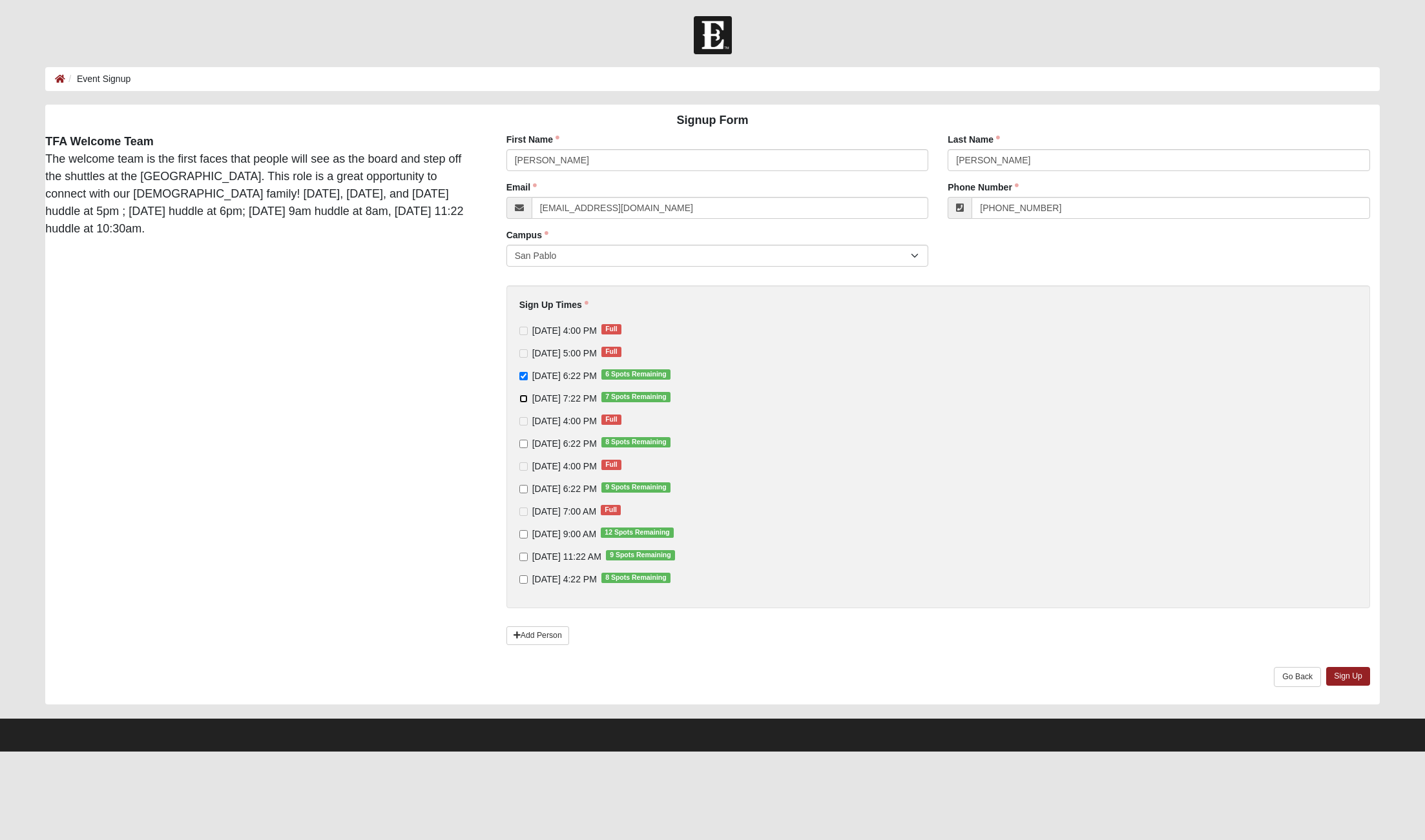
click at [522, 403] on input "9/11/2025 7:22 PM 7 Spots Remaining" at bounding box center [523, 398] width 8 height 8
checkbox input "true"
click at [525, 443] on input "9/12/2025 6:22 PM 8 Spots Remaining" at bounding box center [523, 444] width 8 height 8
checkbox input "true"
click at [523, 486] on input "9/13/2025 6:22 PM 9 Spots Remaining" at bounding box center [523, 489] width 8 height 8
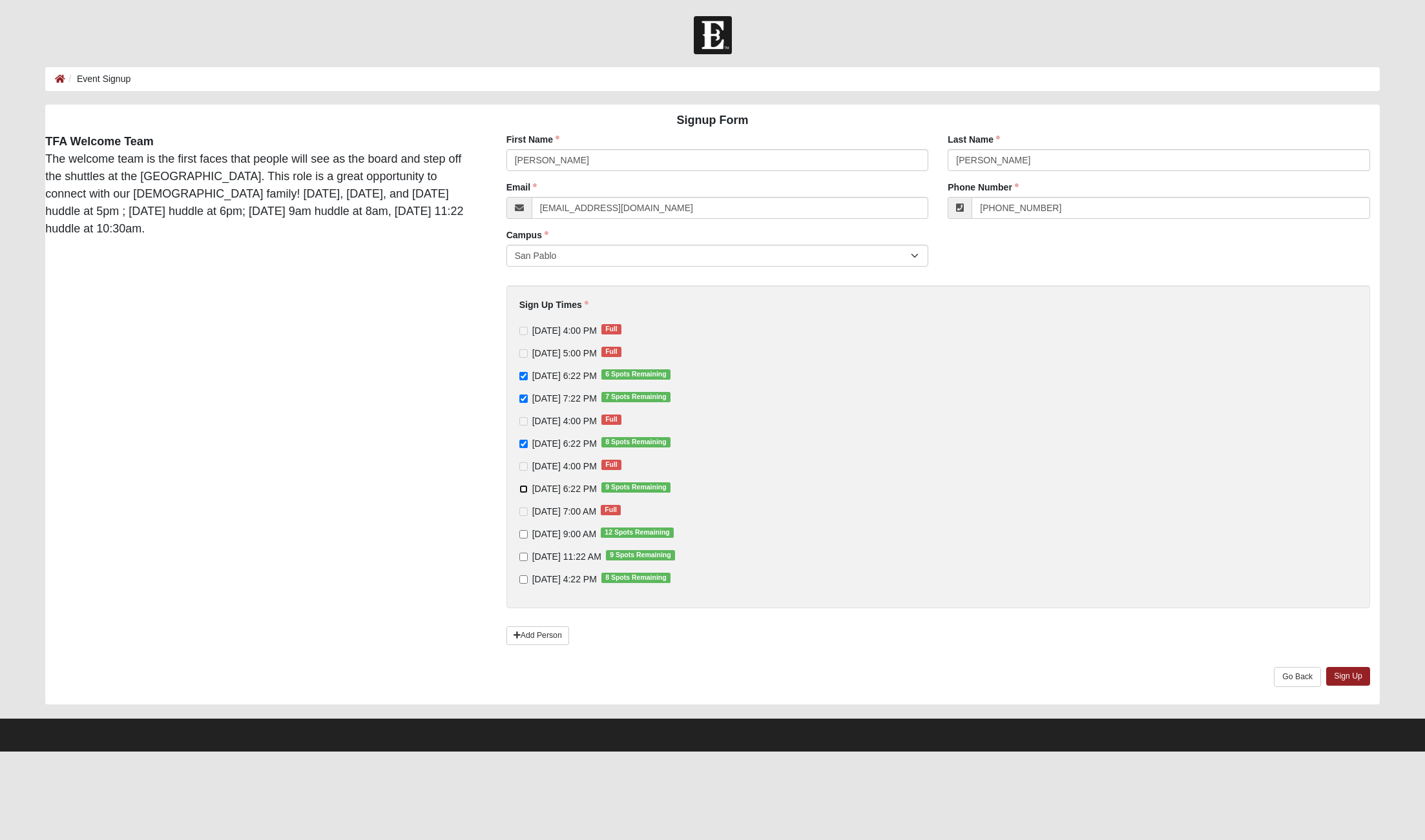
checkbox input "true"
click at [1340, 678] on link "Sign Up" at bounding box center [1348, 677] width 44 height 18
